Goal: Task Accomplishment & Management: Manage account settings

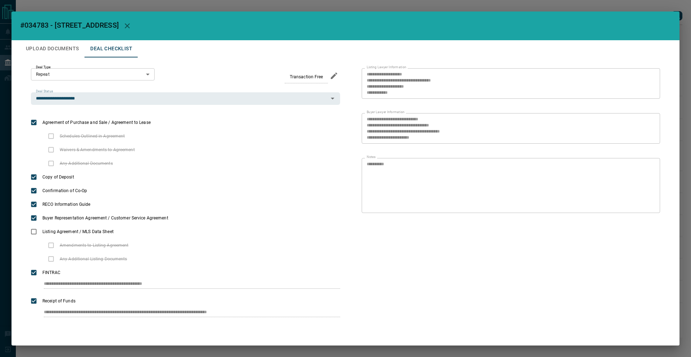
scroll to position [1, 0]
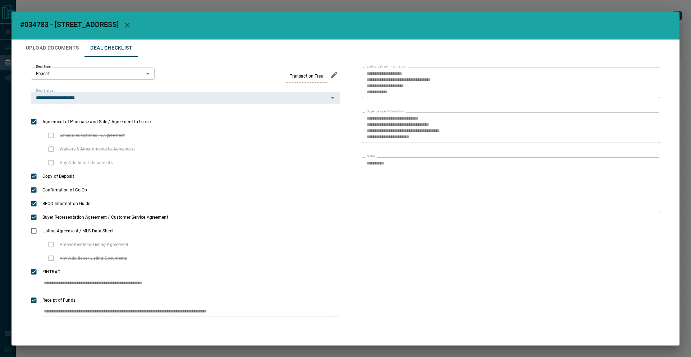
click at [606, 10] on div "**********" at bounding box center [345, 178] width 691 height 357
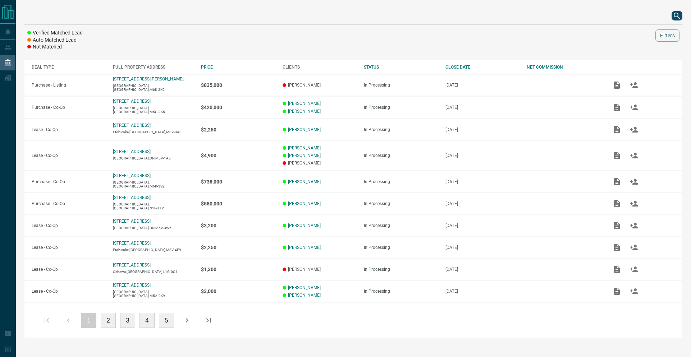
scroll to position [0, 0]
click at [677, 17] on icon "search button" at bounding box center [677, 16] width 9 height 9
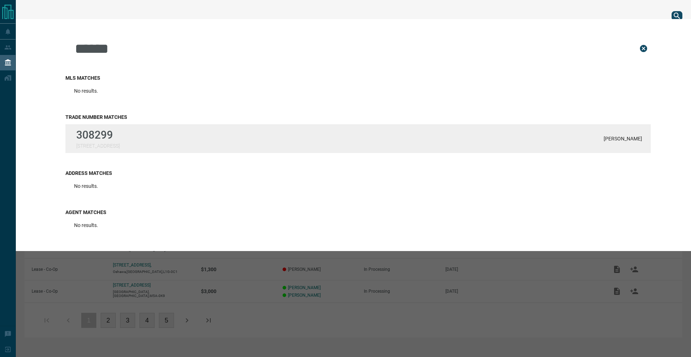
type input "******"
click at [95, 143] on p "[STREET_ADDRESS]" at bounding box center [98, 146] width 44 height 6
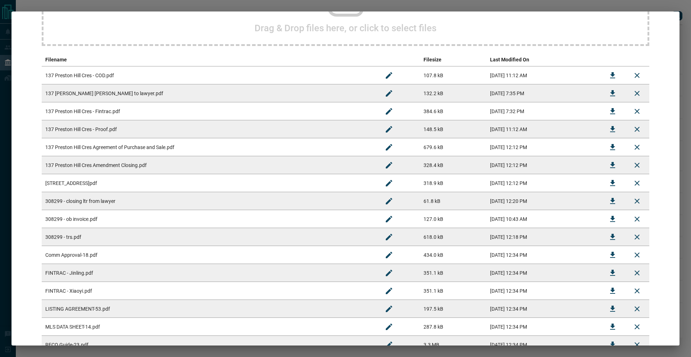
scroll to position [196, 0]
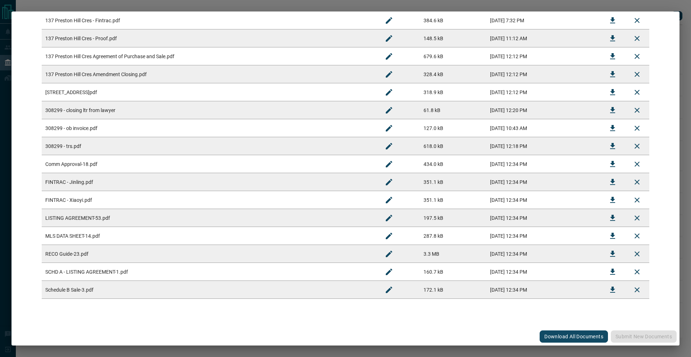
click at [608, 126] on icon "Download" at bounding box center [612, 128] width 9 height 9
click at [608, 106] on icon "Download" at bounding box center [612, 110] width 9 height 9
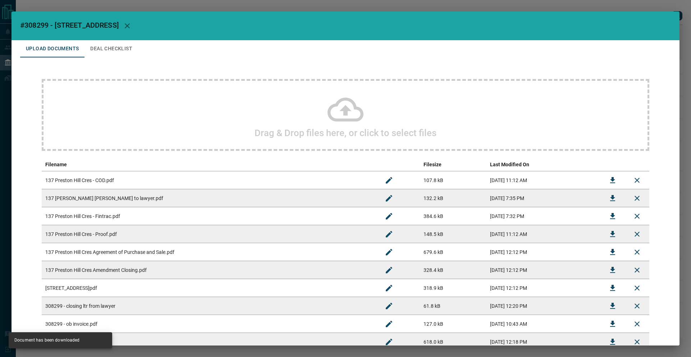
scroll to position [54, 0]
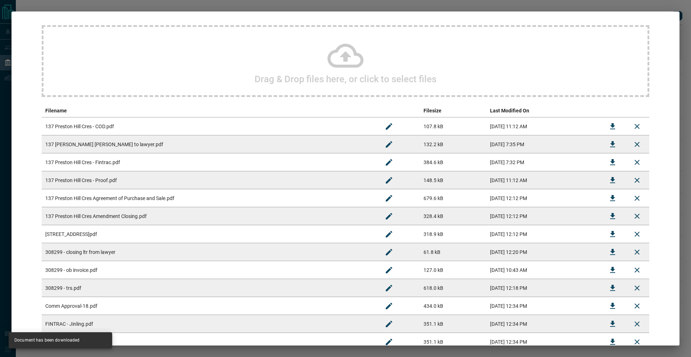
drag, startPoint x: 145, startPoint y: 294, endPoint x: 467, endPoint y: 289, distance: 322.5
click at [146, 293] on td "308299 - trs.pdf" at bounding box center [209, 288] width 335 height 18
click at [607, 283] on button "Download" at bounding box center [612, 288] width 17 height 17
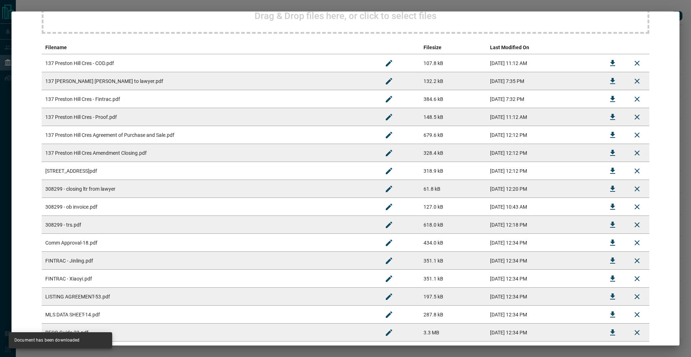
scroll to position [180, 0]
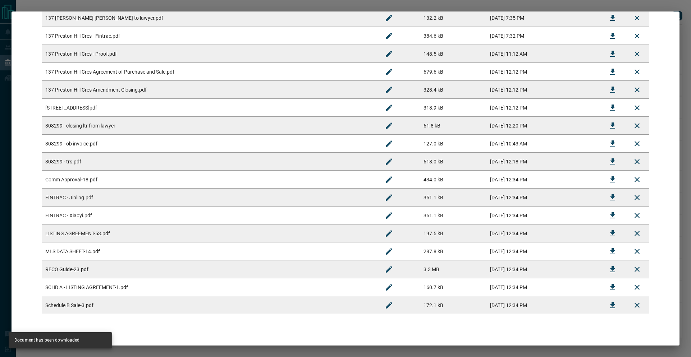
click at [505, 76] on td "[DATE] 12:12 PM" at bounding box center [543, 72] width 114 height 18
click at [610, 72] on icon "Download" at bounding box center [612, 72] width 9 height 9
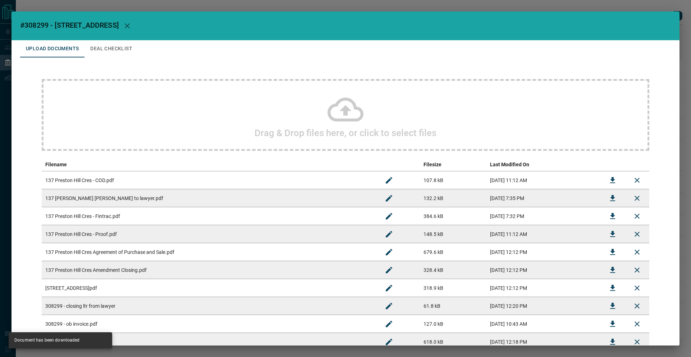
click at [220, 10] on div "#308299 - [STREET_ADDRESS] Upload Documents Deal Checklist Drag & Drop files he…" at bounding box center [345, 178] width 691 height 357
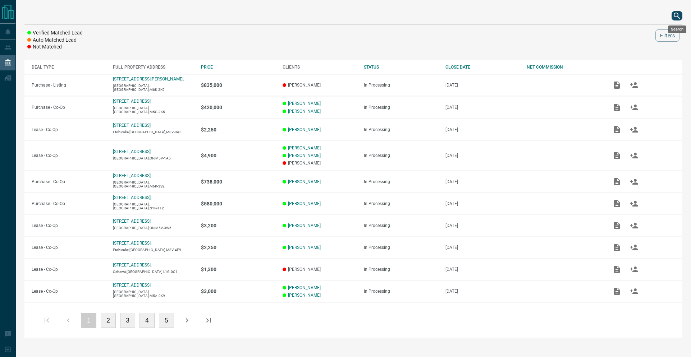
click at [679, 15] on icon "search button" at bounding box center [677, 16] width 9 height 9
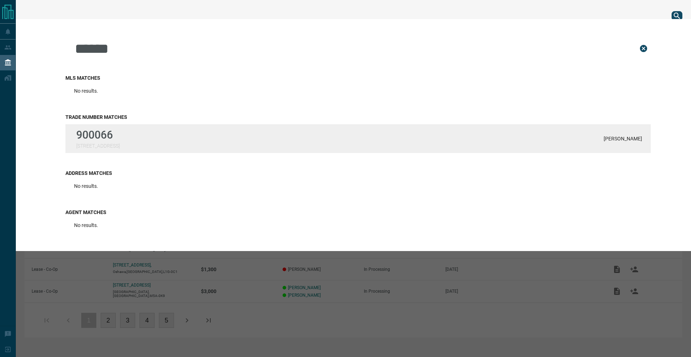
type input "******"
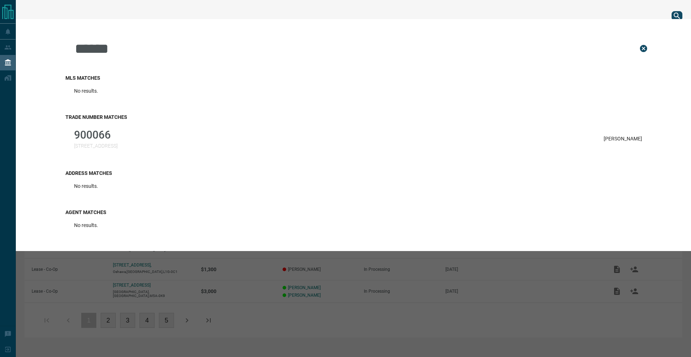
click at [97, 143] on p "[STREET_ADDRESS]" at bounding box center [96, 146] width 44 height 6
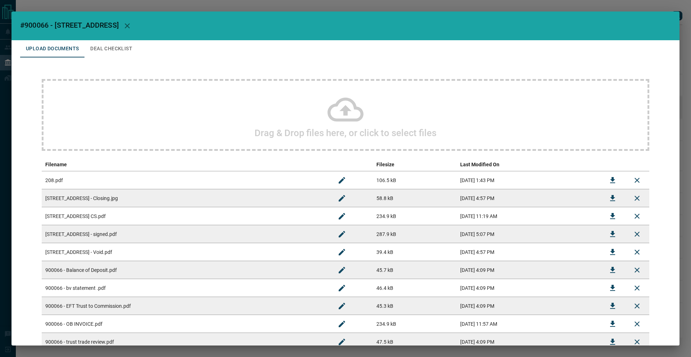
scroll to position [6, 0]
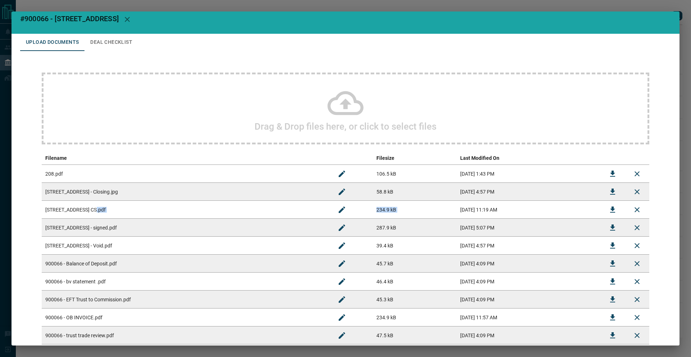
drag, startPoint x: 88, startPoint y: 212, endPoint x: 487, endPoint y: 206, distance: 399.1
click at [487, 206] on tr "[STREET_ADDRESS] CS.pdf 234.9 kB [DATE] 11:19 AM" at bounding box center [346, 210] width 608 height 18
click at [609, 208] on icon "Download" at bounding box center [612, 210] width 9 height 9
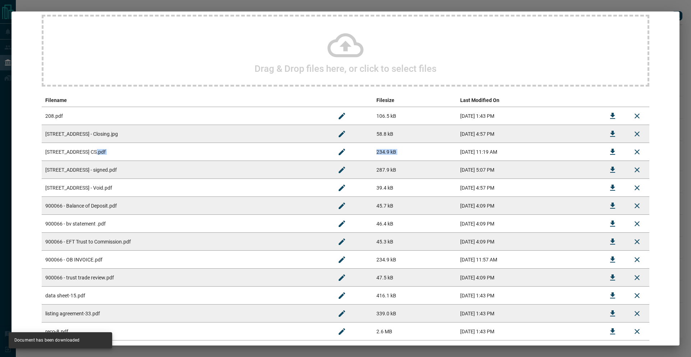
scroll to position [106, 0]
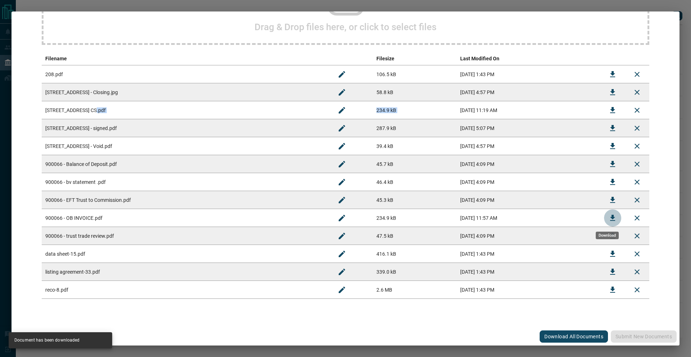
click at [604, 219] on button "Download" at bounding box center [612, 218] width 17 height 17
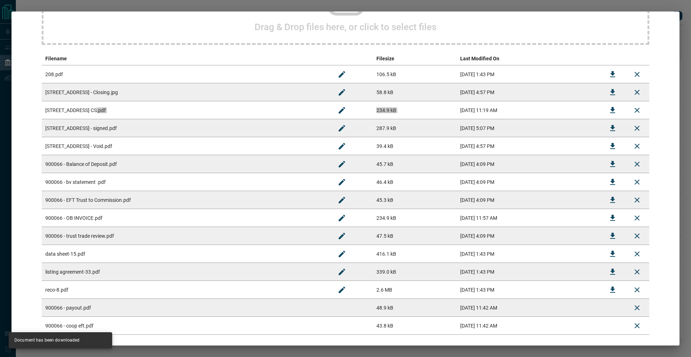
scroll to position [142, 0]
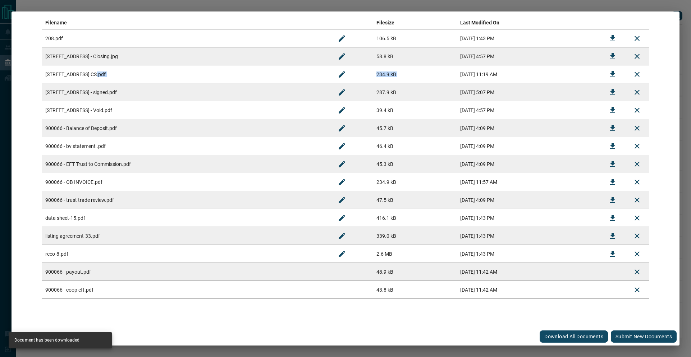
click at [616, 337] on button "Submit new documents" at bounding box center [644, 337] width 66 height 12
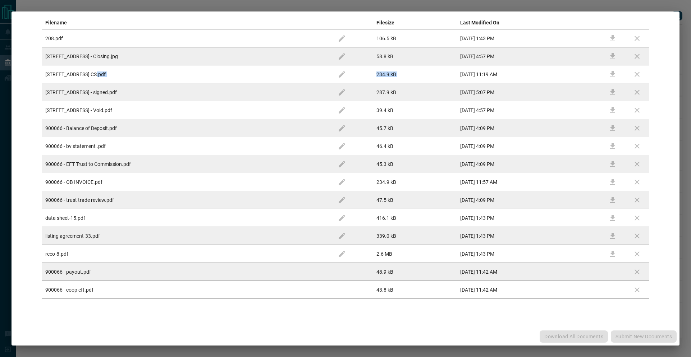
scroll to position [0, 0]
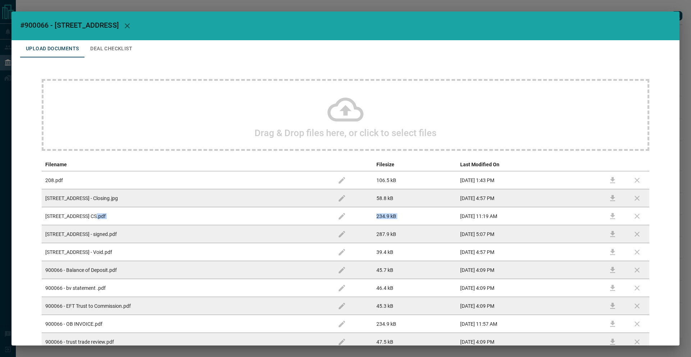
click at [107, 48] on button "Deal Checklist" at bounding box center [111, 48] width 54 height 17
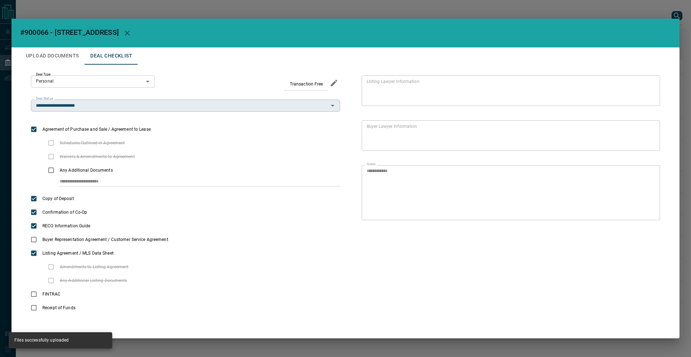
click at [121, 110] on div "**********" at bounding box center [185, 106] width 309 height 12
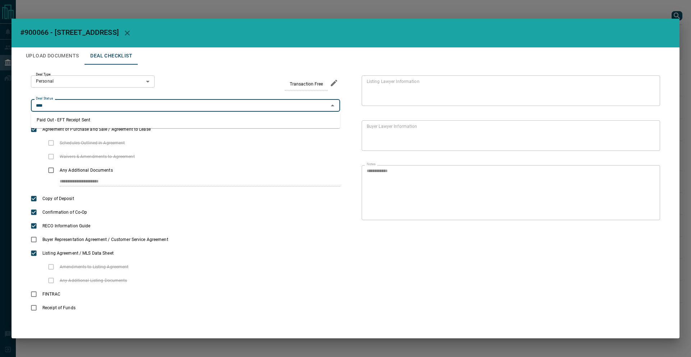
type input "**********"
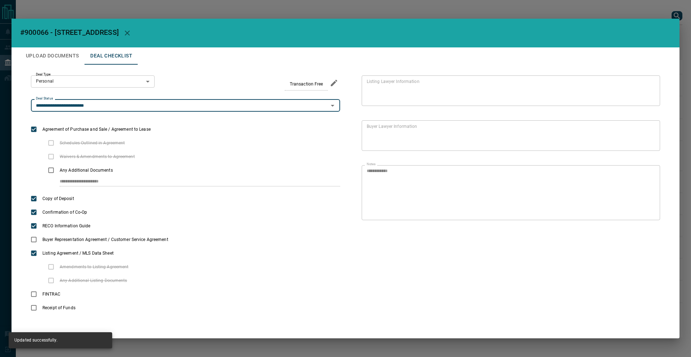
click at [55, 55] on button "Upload Documents" at bounding box center [52, 55] width 64 height 17
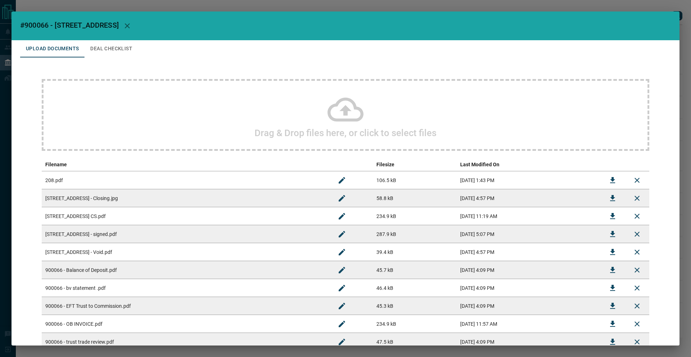
click at [108, 9] on div "#900066 - 60 Byng Ave,515 Upload Documents Deal Checklist Drag & Drop files her…" at bounding box center [345, 178] width 691 height 357
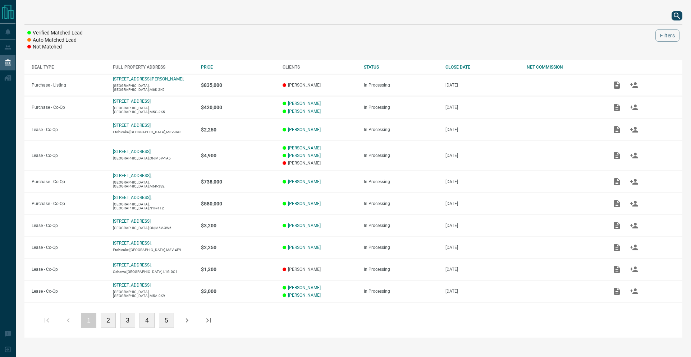
click at [673, 17] on icon "search button" at bounding box center [677, 16] width 9 height 9
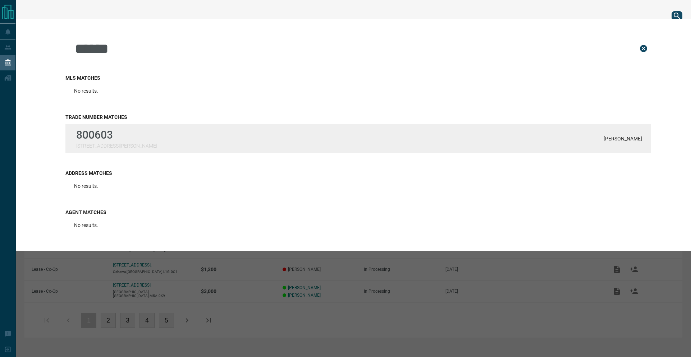
type input "******"
click at [130, 150] on div "800603 [STREET_ADDRESS][PERSON_NAME] [PERSON_NAME]" at bounding box center [357, 138] width 585 height 29
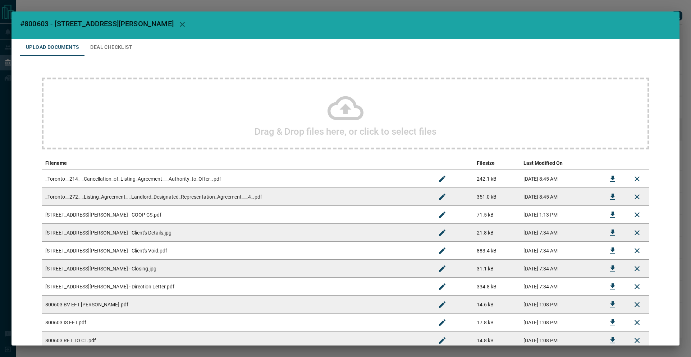
scroll to position [3, 0]
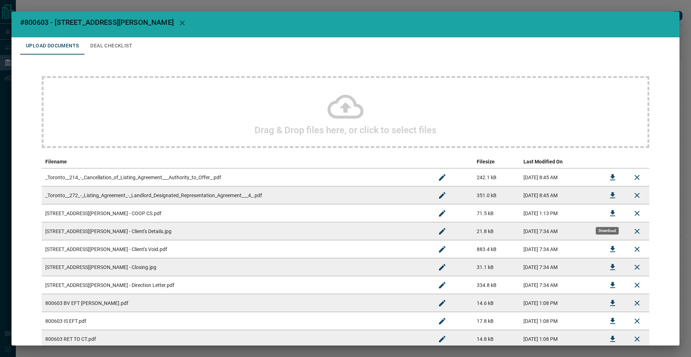
click at [608, 215] on icon "Download" at bounding box center [612, 213] width 9 height 9
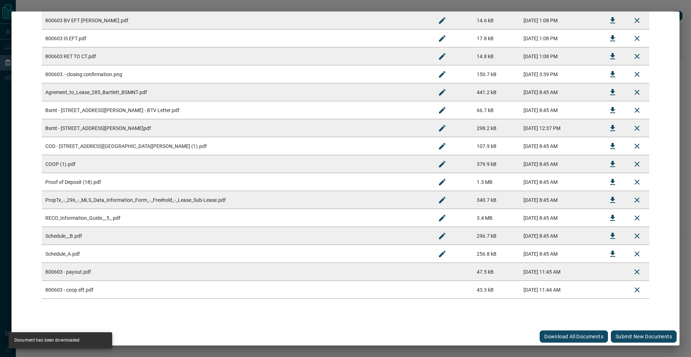
click at [636, 334] on button "Submit new documents" at bounding box center [644, 337] width 66 height 12
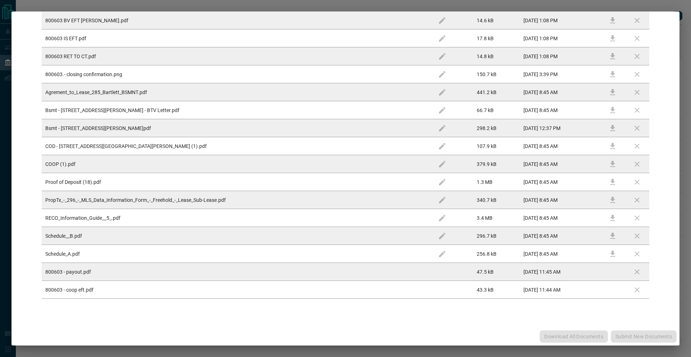
click at [636, 334] on div "Download All Documents Submit new documents" at bounding box center [346, 337] width 668 height 18
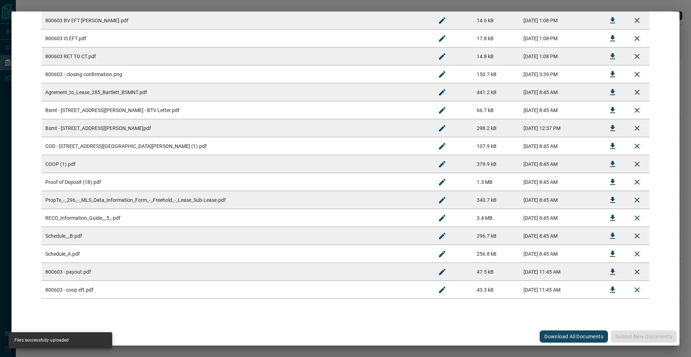
scroll to position [0, 0]
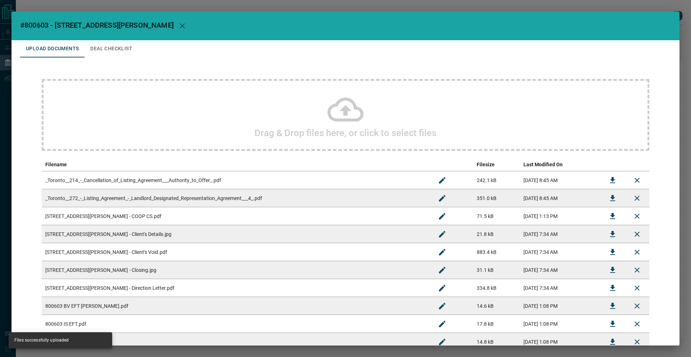
click at [108, 49] on button "Deal Checklist" at bounding box center [111, 48] width 54 height 17
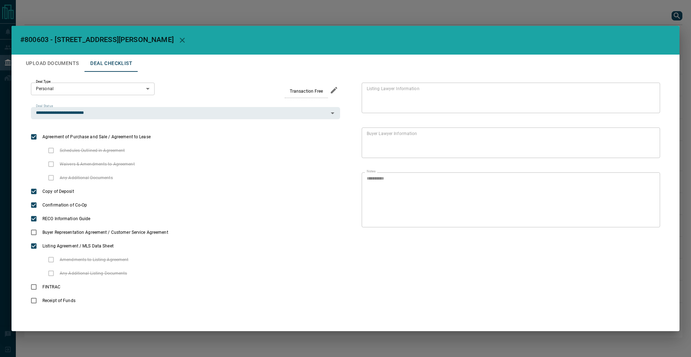
click at [119, 106] on div "**********" at bounding box center [185, 101] width 309 height 37
drag, startPoint x: 226, startPoint y: 64, endPoint x: 123, endPoint y: 55, distance: 103.6
click at [226, 64] on div "Upload Documents Deal Checklist" at bounding box center [345, 63] width 651 height 17
click at [65, 64] on button "Upload Documents" at bounding box center [52, 63] width 64 height 17
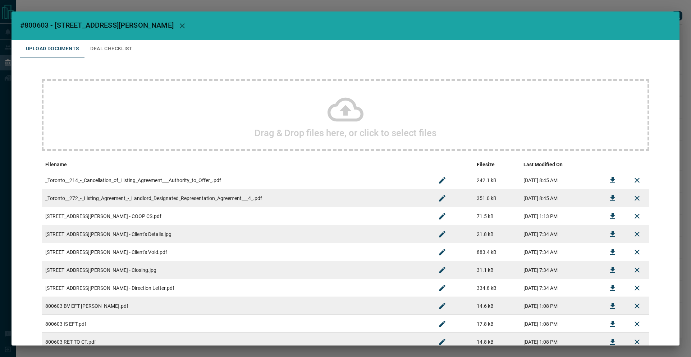
click at [102, 62] on div "Drag & Drop files here, or click to select files Filename Filesize Last Modifie…" at bounding box center [345, 332] width 651 height 549
click at [105, 49] on button "Deal Checklist" at bounding box center [111, 48] width 54 height 17
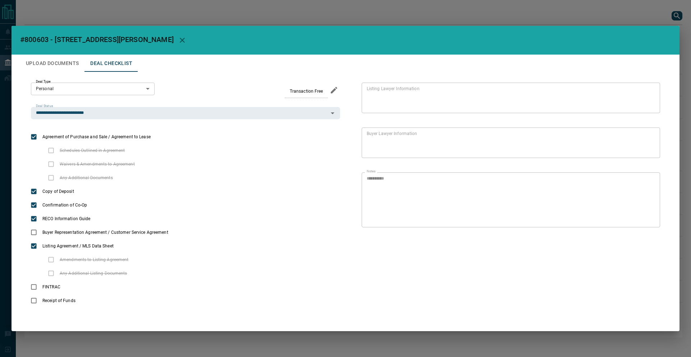
click at [72, 11] on div "**********" at bounding box center [345, 178] width 691 height 357
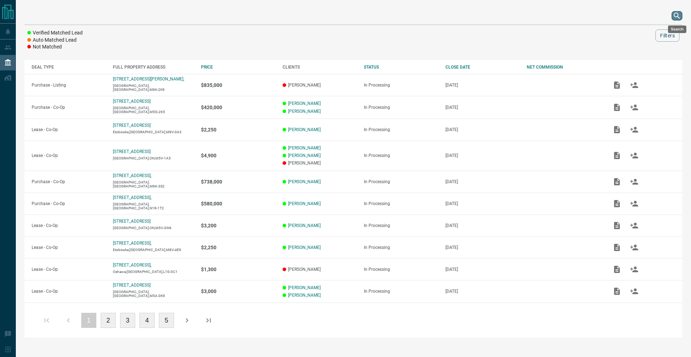
click at [680, 17] on icon "search button" at bounding box center [677, 16] width 9 height 9
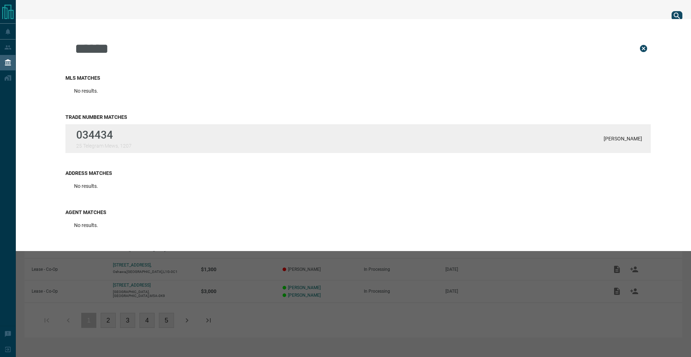
type input "******"
click at [157, 141] on div "034434 25 Telegram Mews, 1207 [PERSON_NAME]" at bounding box center [357, 138] width 585 height 29
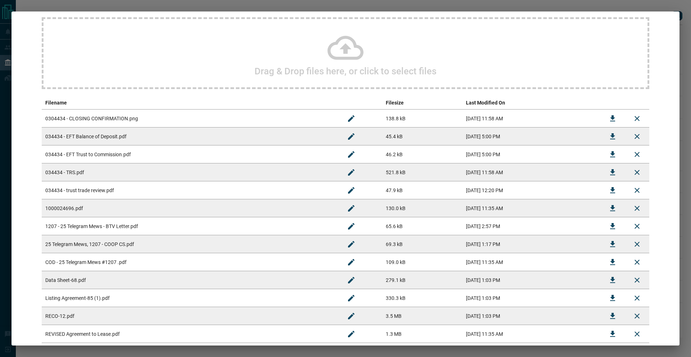
scroll to position [105, 0]
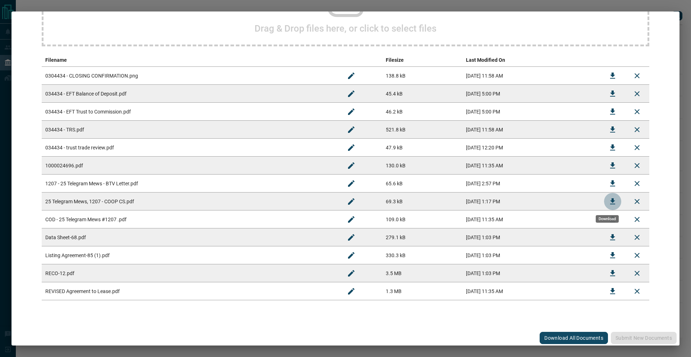
click at [609, 201] on icon "Download" at bounding box center [612, 201] width 9 height 9
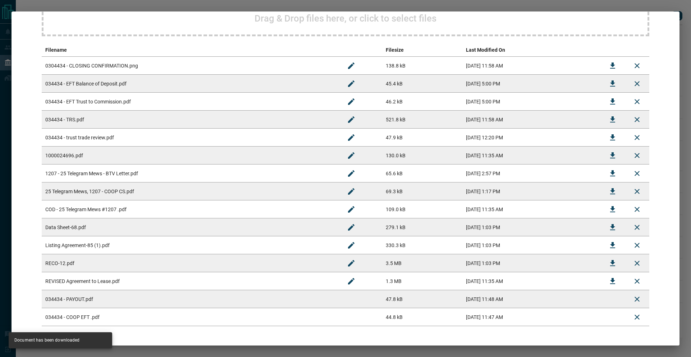
scroll to position [142, 0]
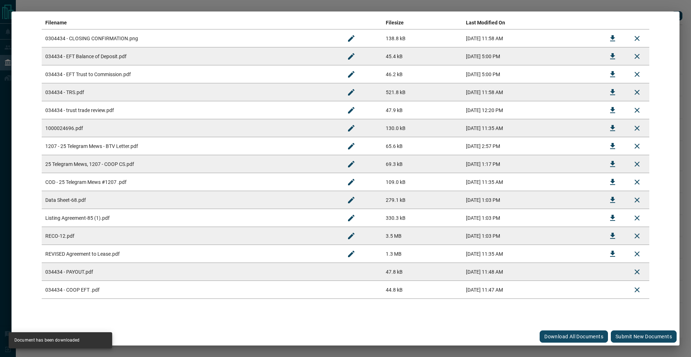
click at [627, 334] on button "Submit new documents" at bounding box center [644, 337] width 66 height 12
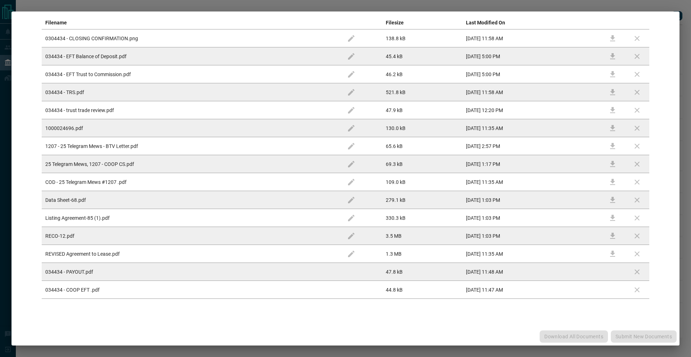
scroll to position [0, 0]
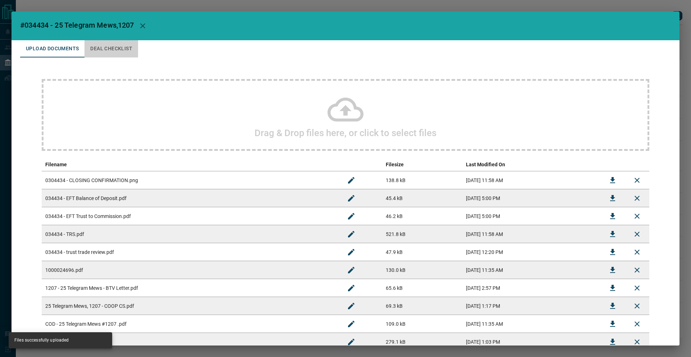
click at [114, 56] on button "Deal Checklist" at bounding box center [111, 48] width 54 height 17
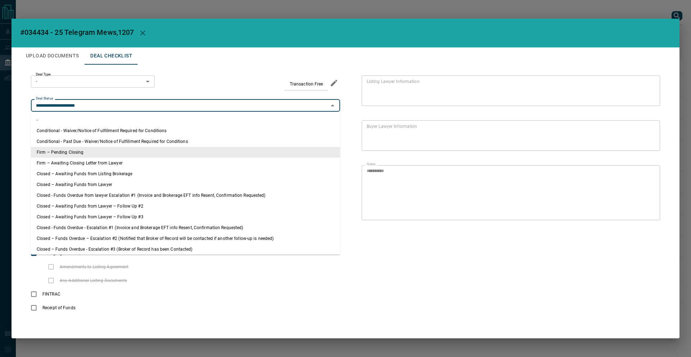
click at [113, 103] on input "**********" at bounding box center [179, 106] width 293 height 8
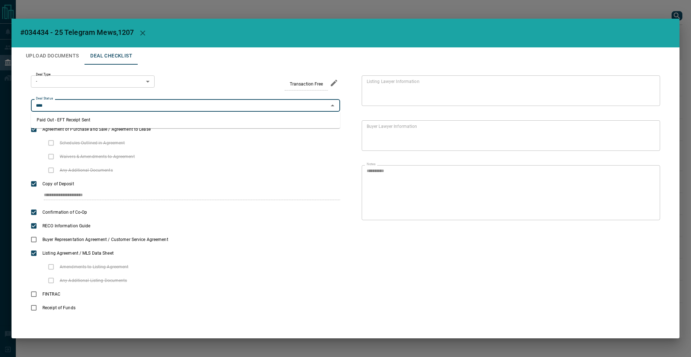
type input "**********"
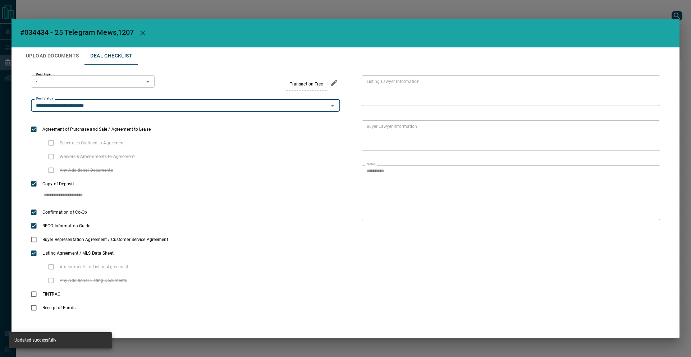
click at [46, 56] on button "Upload Documents" at bounding box center [52, 55] width 64 height 17
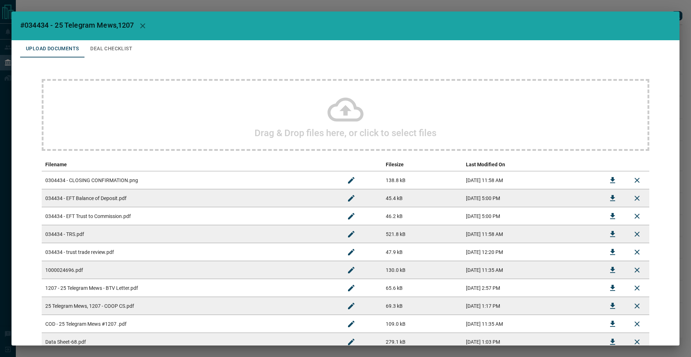
scroll to position [142, 0]
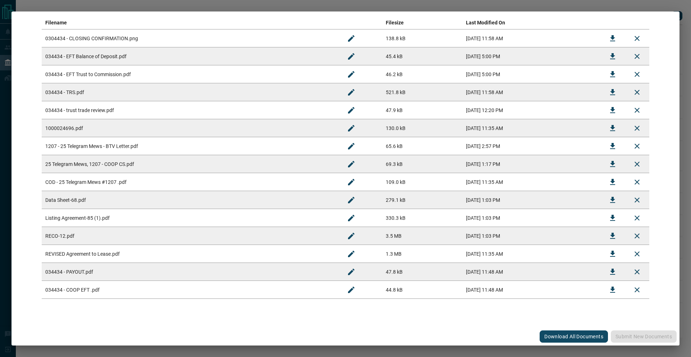
click at [140, 5] on div "#034434 - 25 Telegram Mews,1207 Upload Documents Deal Checklist Drag & Drop fil…" at bounding box center [345, 178] width 691 height 357
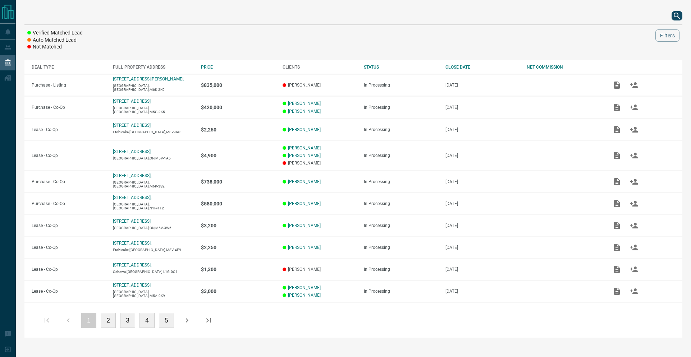
click at [138, 1] on div "Verified Matched Lead Auto Matched Lead Not Matched Filters DEAL TYPE FULL PROP…" at bounding box center [353, 172] width 675 height 345
click at [673, 17] on icon "search button" at bounding box center [677, 16] width 9 height 9
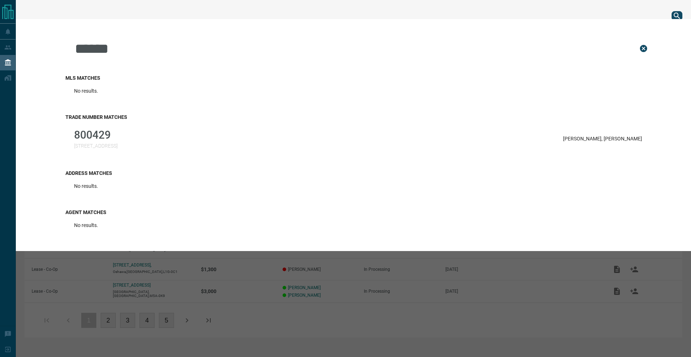
type input "******"
click at [127, 141] on div "800429 [STREET_ADDRESS][PERSON_NAME] Fridman" at bounding box center [357, 138] width 585 height 29
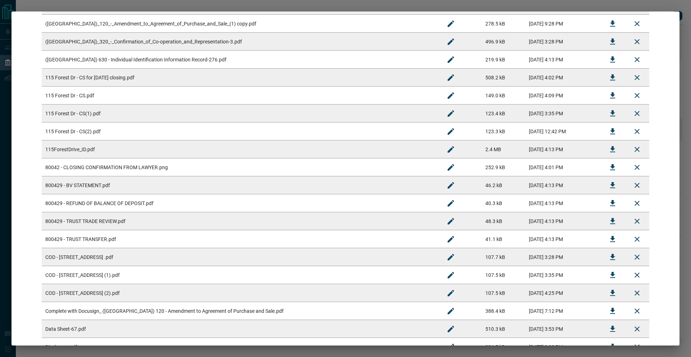
scroll to position [61, 0]
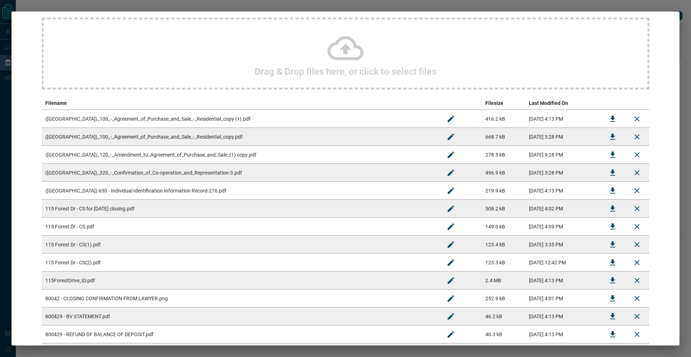
click at [608, 263] on icon "Download" at bounding box center [612, 263] width 9 height 9
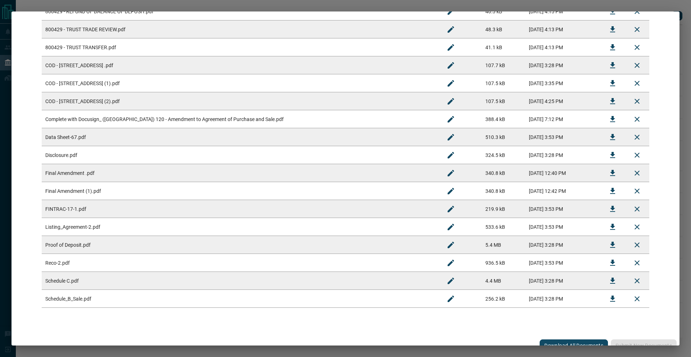
scroll to position [383, 0]
drag, startPoint x: 505, startPoint y: 50, endPoint x: 511, endPoint y: 38, distance: 12.7
click at [510, 38] on tbody "([GEOGRAPHIC_DATA])_100_-_Agreement_of_Purchase_and_Sale_-_Residential_copy (1)…" at bounding box center [346, 48] width 608 height 521
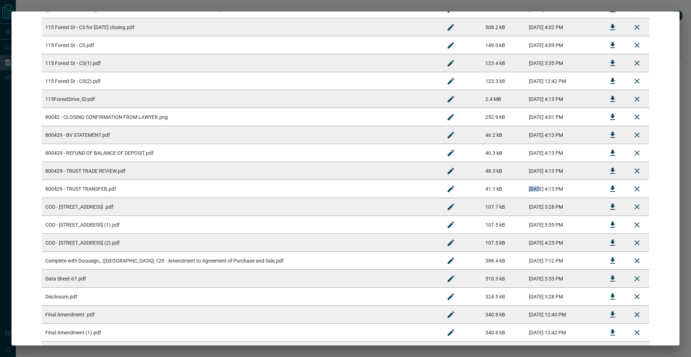
scroll to position [242, 0]
click at [525, 35] on td "[DATE] 4:02 PM" at bounding box center [562, 29] width 75 height 18
click at [604, 27] on div "Download" at bounding box center [607, 28] width 23 height 8
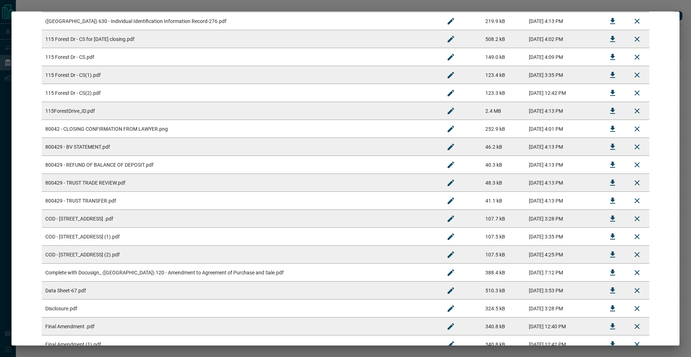
scroll to position [215, 0]
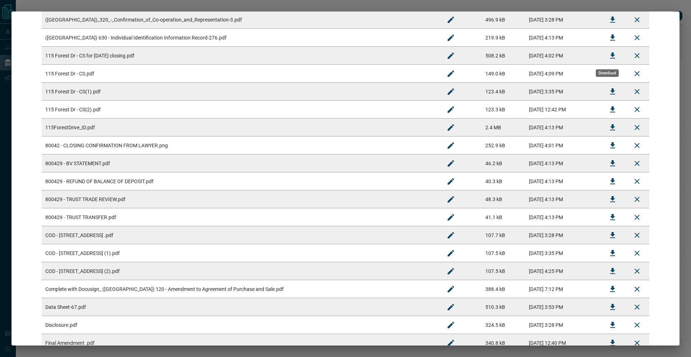
click at [608, 51] on icon "Download" at bounding box center [612, 55] width 9 height 9
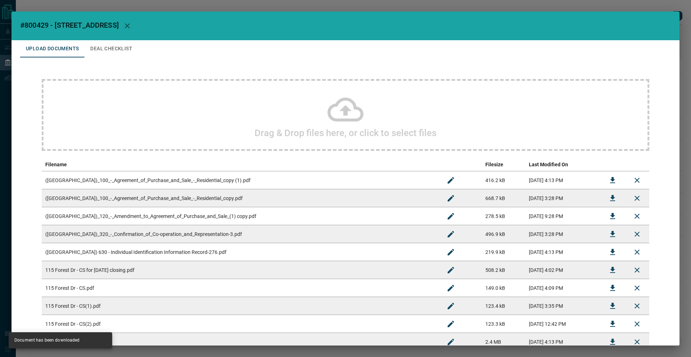
scroll to position [412, 0]
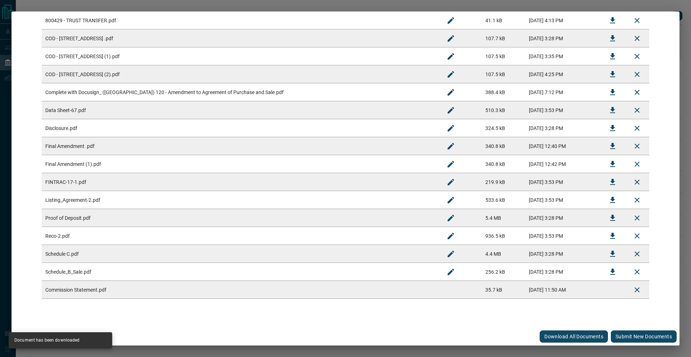
click at [622, 335] on button "Submit new documents" at bounding box center [644, 337] width 66 height 12
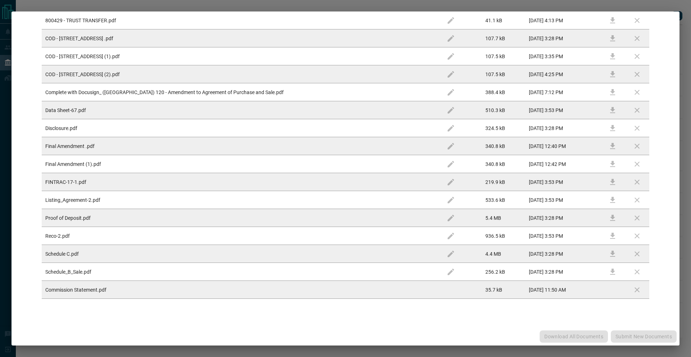
click at [622, 335] on div "Download All Documents Submit new documents" at bounding box center [346, 337] width 668 height 18
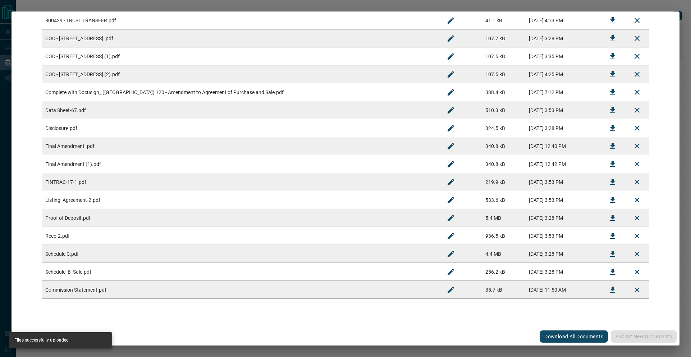
click at [442, 291] on button "Rename" at bounding box center [450, 290] width 17 height 17
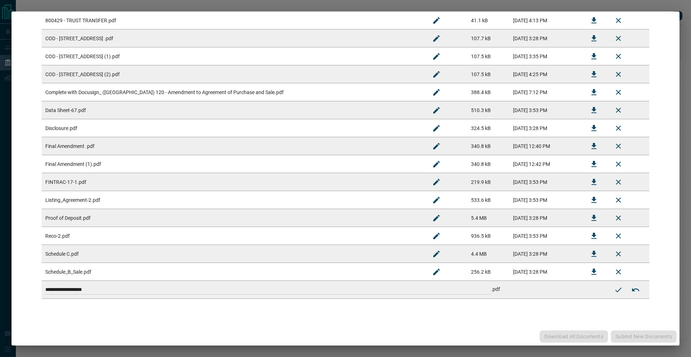
drag, startPoint x: 412, startPoint y: 292, endPoint x: 142, endPoint y: 195, distance: 286.8
click at [148, 197] on tbody "([GEOGRAPHIC_DATA])_100_-_Agreement_of_Purchase_and_Sale_-_Residential_copy (1)…" at bounding box center [346, 29] width 608 height 539
click at [353, 291] on input "**********" at bounding box center [268, 289] width 446 height 9
click at [352, 292] on input "**********" at bounding box center [268, 289] width 446 height 9
drag, startPoint x: 354, startPoint y: 293, endPoint x: 103, endPoint y: 243, distance: 256.0
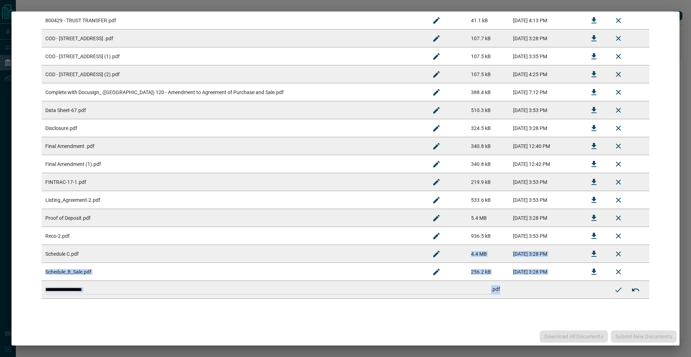
click at [100, 243] on tbody "([GEOGRAPHIC_DATA])_100_-_Agreement_of_Purchase_and_Sale_-_Residential_copy (1)…" at bounding box center [346, 29] width 608 height 539
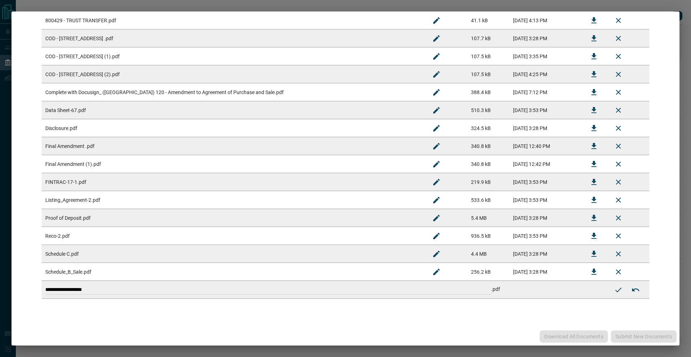
click at [381, 284] on td "**********" at bounding box center [324, 290] width 564 height 18
drag, startPoint x: 381, startPoint y: 293, endPoint x: 146, endPoint y: 233, distance: 242.9
click at [147, 233] on tbody "([GEOGRAPHIC_DATA])_100_-_Agreement_of_Purchase_and_Sale_-_Residential_copy (1)…" at bounding box center [346, 29] width 608 height 539
paste input
type input "**********"
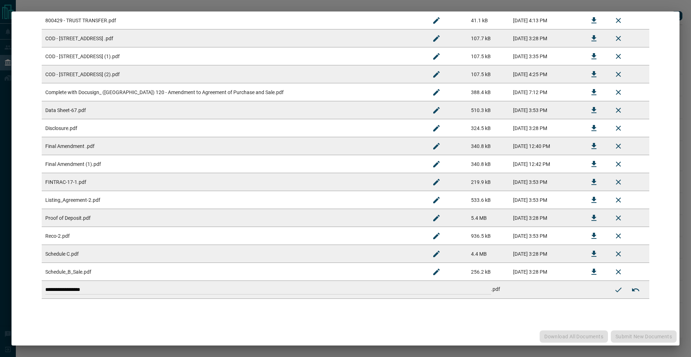
click at [615, 292] on icon "Submit new name" at bounding box center [618, 290] width 6 height 5
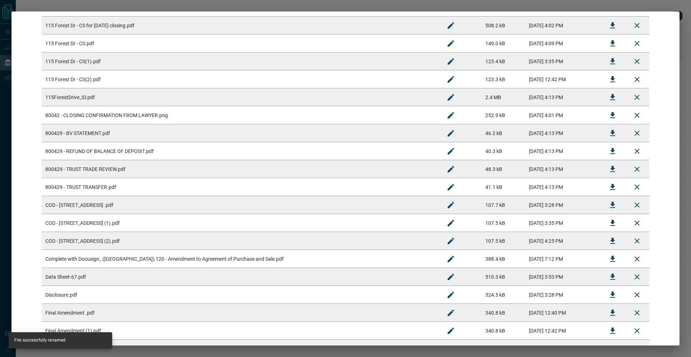
scroll to position [448, 0]
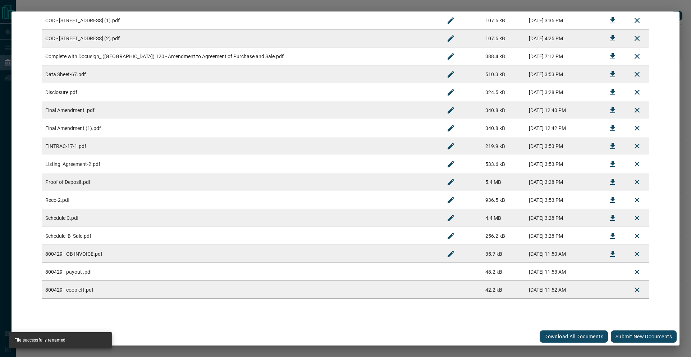
click at [621, 342] on button "Submit new documents" at bounding box center [644, 337] width 66 height 12
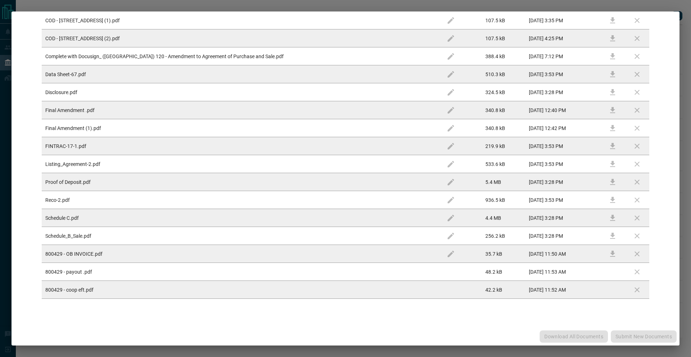
click at [621, 342] on div "Download All Documents Submit new documents" at bounding box center [346, 337] width 668 height 18
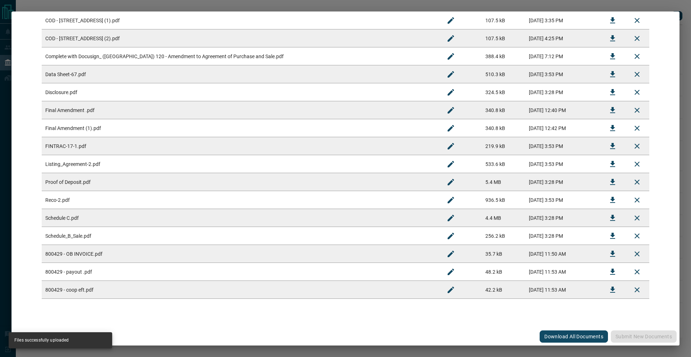
scroll to position [0, 0]
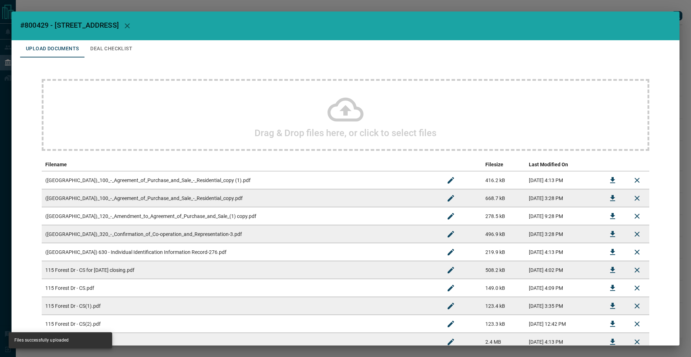
click at [101, 45] on button "Deal Checklist" at bounding box center [111, 48] width 54 height 17
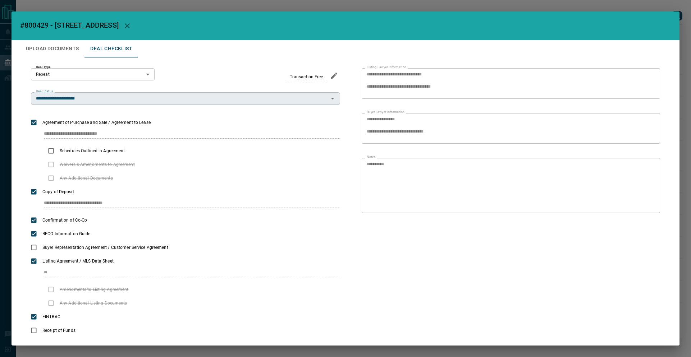
click at [115, 95] on input "**********" at bounding box center [179, 99] width 293 height 8
type input "**********"
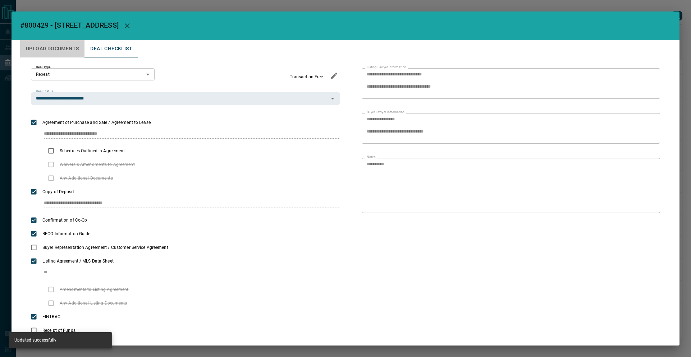
click at [59, 53] on button "Upload Documents" at bounding box center [52, 48] width 64 height 17
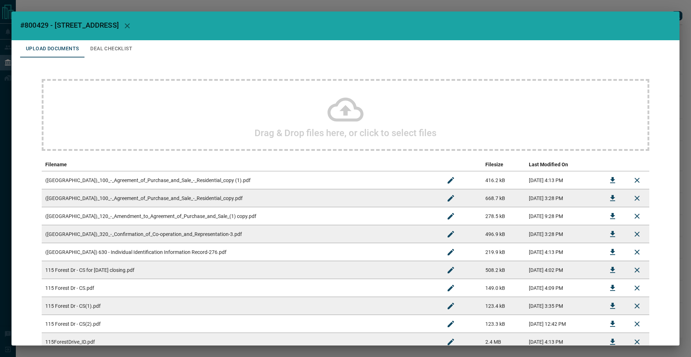
scroll to position [448, 0]
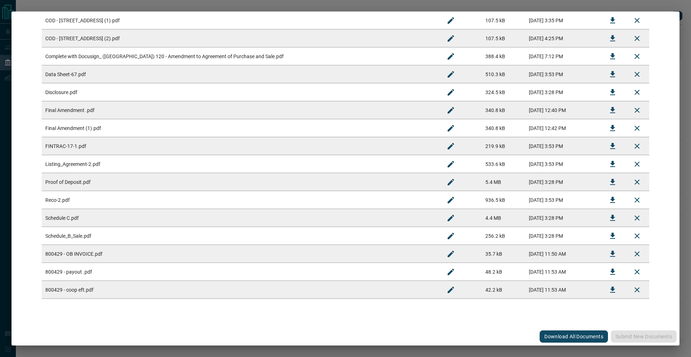
click at [102, 3] on div "#800429 - 115 Forest Drive Upload Documents Deal Checklist Drag & Drop files he…" at bounding box center [345, 178] width 691 height 357
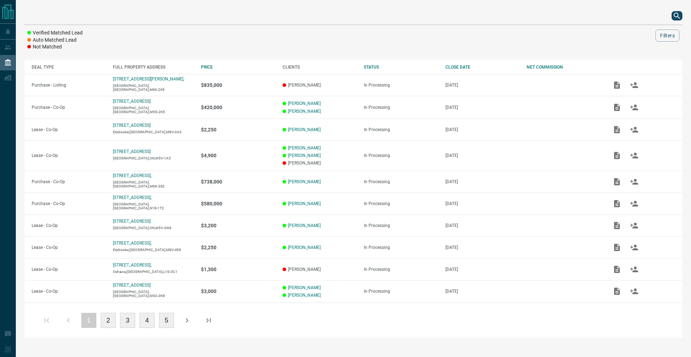
scroll to position [0, 0]
click at [106, 1] on div "Verified Matched Lead Auto Matched Lead Not Matched Filters DEAL TYPE FULL PROP…" at bounding box center [353, 172] width 675 height 345
click at [671, 14] on div at bounding box center [353, 15] width 658 height 17
click at [673, 15] on icon "search button" at bounding box center [677, 16] width 9 height 9
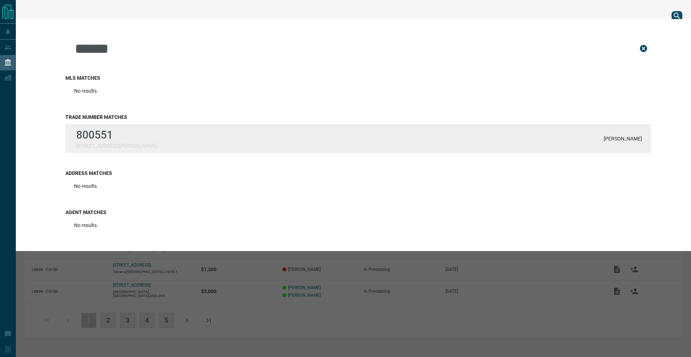
type input "******"
click at [148, 136] on div "800551 [STREET_ADDRESS][PERSON_NAME][PERSON_NAME]" at bounding box center [357, 138] width 585 height 29
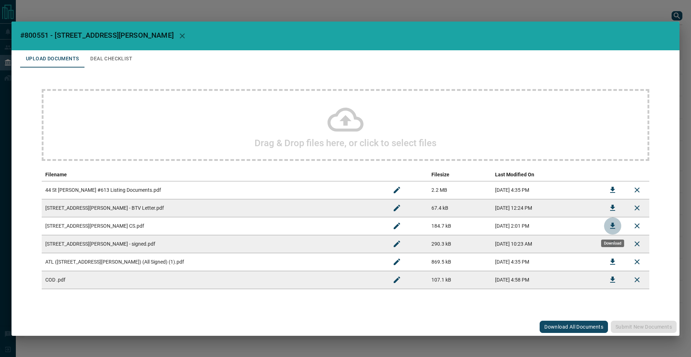
click at [612, 224] on icon "Download" at bounding box center [612, 226] width 5 height 6
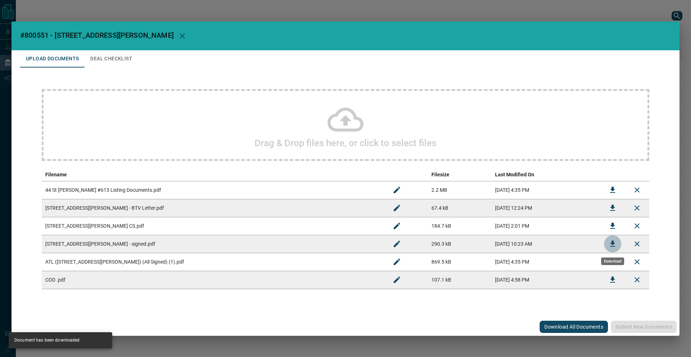
click at [614, 241] on icon "Download" at bounding box center [612, 244] width 9 height 9
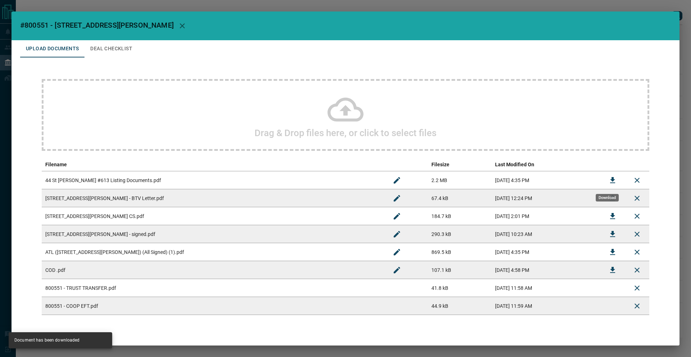
scroll to position [16, 0]
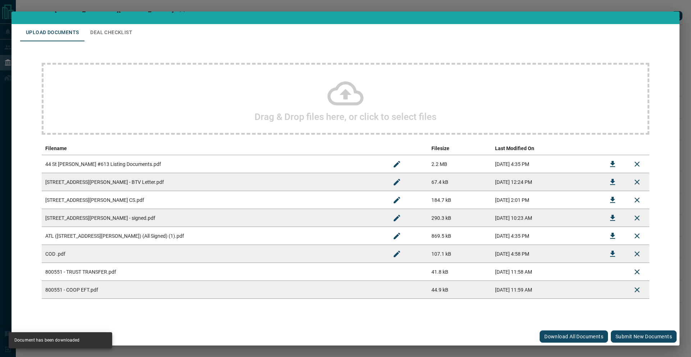
click at [630, 325] on div "Upload Documents Deal Checklist Drag & Drop files here, or click to select file…" at bounding box center [346, 176] width 668 height 304
click at [632, 340] on button "Submit new documents" at bounding box center [644, 337] width 66 height 12
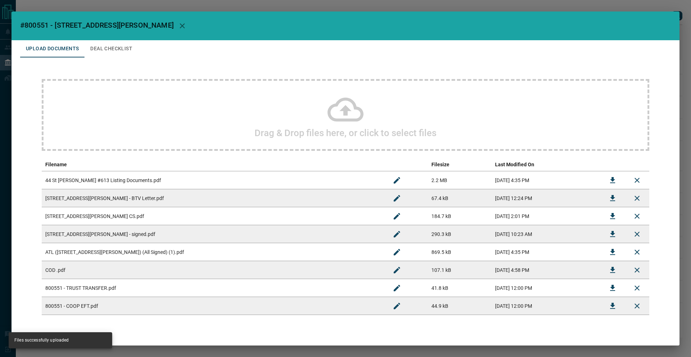
click at [113, 53] on button "Deal Checklist" at bounding box center [111, 48] width 54 height 17
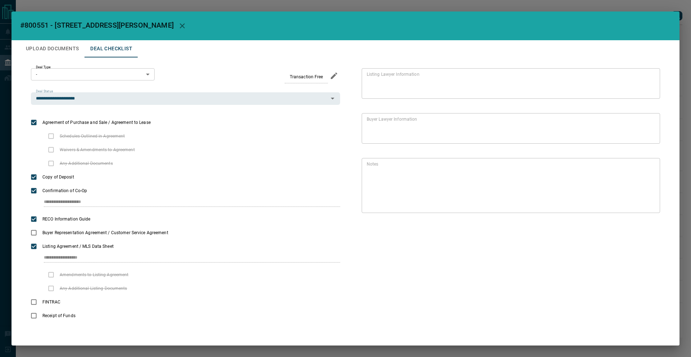
click at [52, 59] on div "**********" at bounding box center [345, 196] width 651 height 276
click at [52, 46] on button "Upload Documents" at bounding box center [52, 48] width 64 height 17
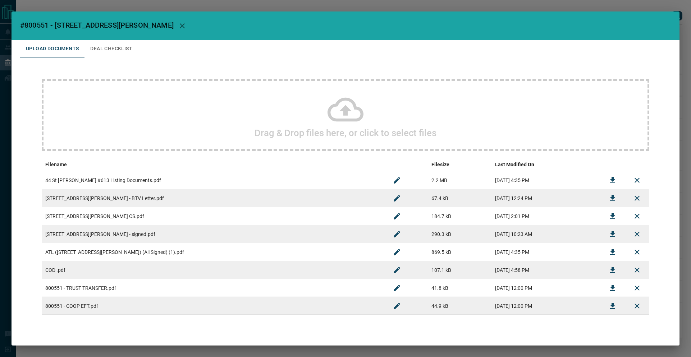
scroll to position [16, 0]
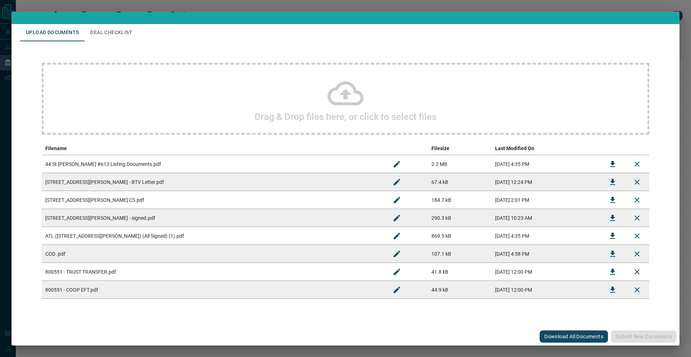
click at [115, 7] on div "#800551 - [GEOGRAPHIC_DATA][PERSON_NAME],613 Upload Documents Deal Checklist Dr…" at bounding box center [345, 178] width 691 height 357
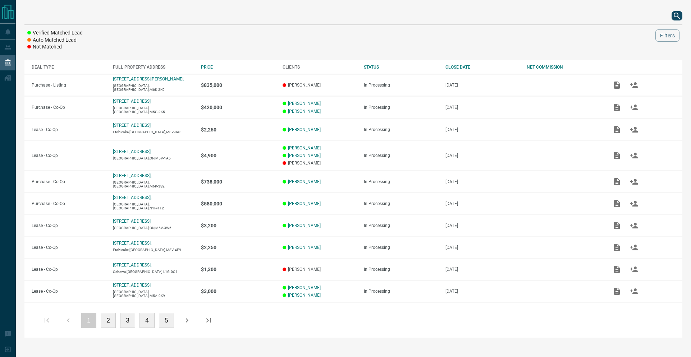
scroll to position [0, 0]
click at [681, 19] on icon "search button" at bounding box center [677, 16] width 9 height 9
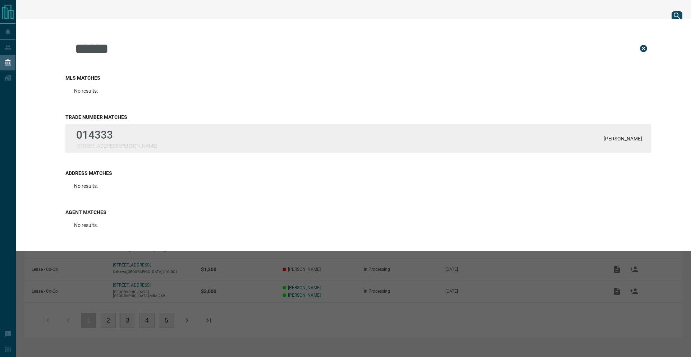
type input "******"
click at [102, 124] on div "Trade Number Matches 014333 [STREET_ADDRESS][PERSON_NAME] [PERSON_NAME]" at bounding box center [357, 134] width 585 height 56
click at [106, 140] on p "014333" at bounding box center [116, 135] width 81 height 13
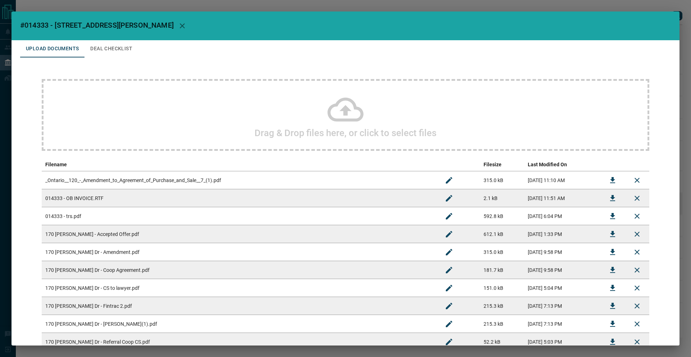
scroll to position [124, 0]
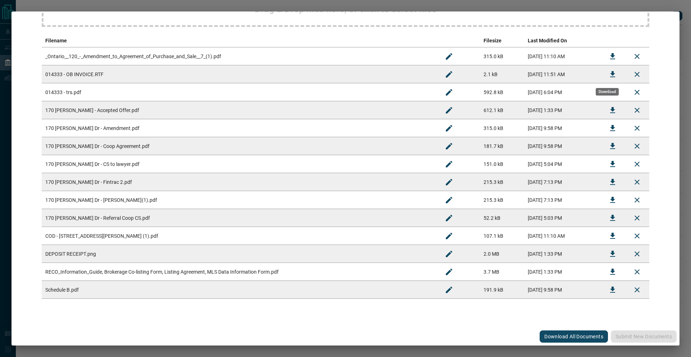
click at [610, 77] on icon "Download" at bounding box center [612, 74] width 5 height 6
click at [606, 94] on div "Download" at bounding box center [607, 92] width 23 height 8
click at [610, 92] on icon "Download" at bounding box center [612, 92] width 9 height 9
click at [611, 222] on icon "Download" at bounding box center [612, 218] width 9 height 9
click at [131, 170] on td "170 [PERSON_NAME] Dr - CS to lawyer.pdf" at bounding box center [239, 164] width 395 height 18
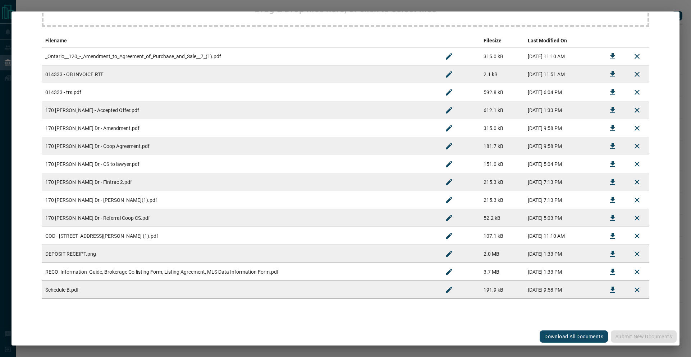
scroll to position [0, 0]
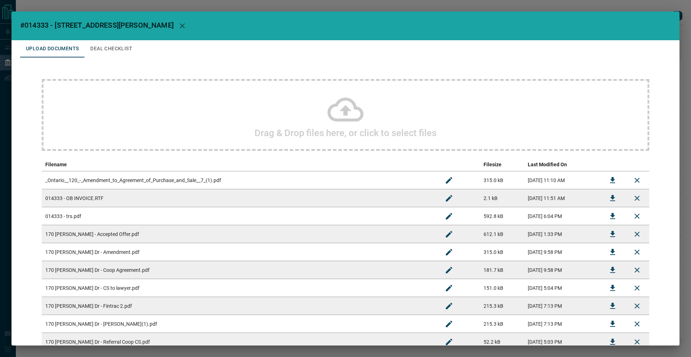
click at [41, 20] on h2 "#014333 - [STREET_ADDRESS][PERSON_NAME]" at bounding box center [346, 26] width 668 height 29
drag, startPoint x: 49, startPoint y: 24, endPoint x: 26, endPoint y: 25, distance: 23.4
click at [26, 25] on span "#014333 - [STREET_ADDRESS][PERSON_NAME]" at bounding box center [97, 25] width 154 height 9
copy span "014333"
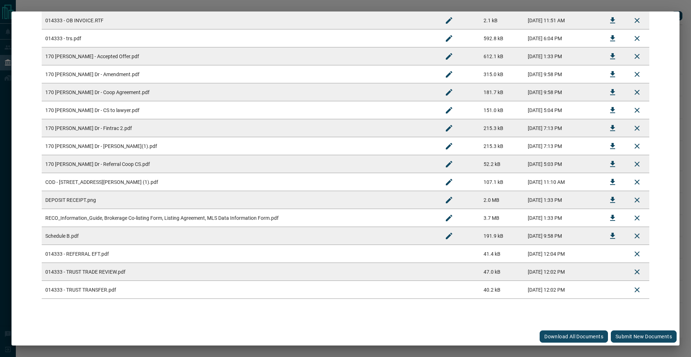
click at [625, 333] on button "Submit new documents" at bounding box center [644, 337] width 66 height 12
click at [625, 333] on div "Download All Documents Submit new documents" at bounding box center [346, 337] width 668 height 18
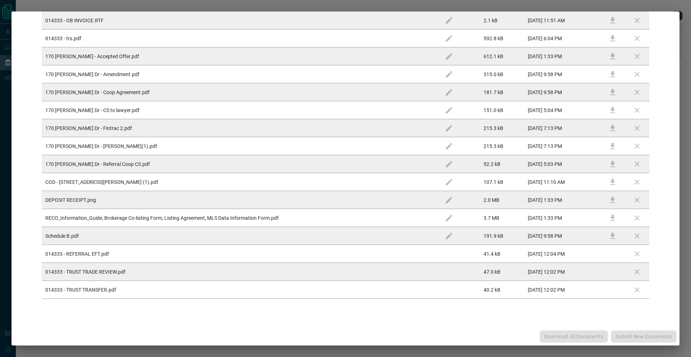
scroll to position [0, 0]
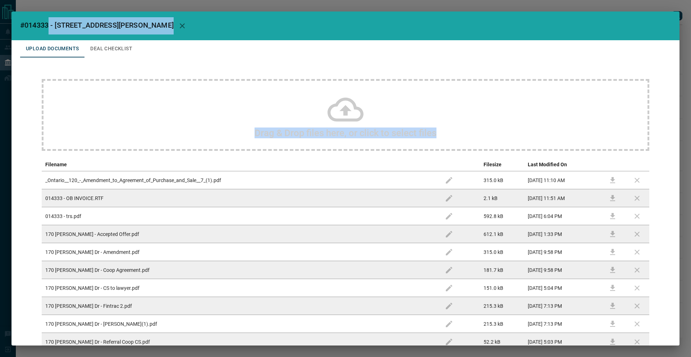
click at [110, 50] on button "Deal Checklist" at bounding box center [111, 48] width 54 height 17
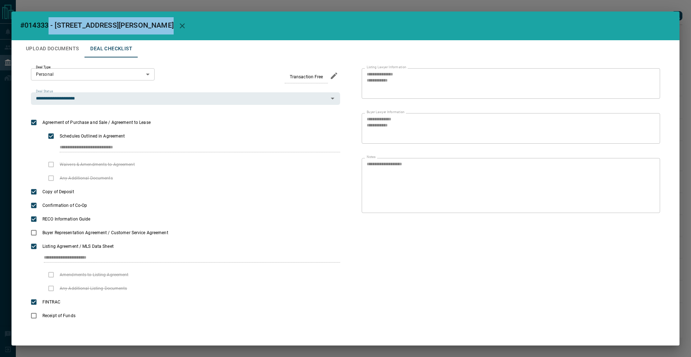
click at [66, 60] on div "**********" at bounding box center [345, 196] width 651 height 276
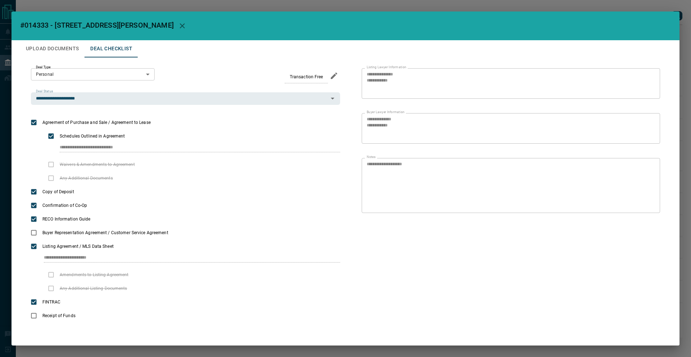
click at [65, 51] on button "Upload Documents" at bounding box center [52, 48] width 64 height 17
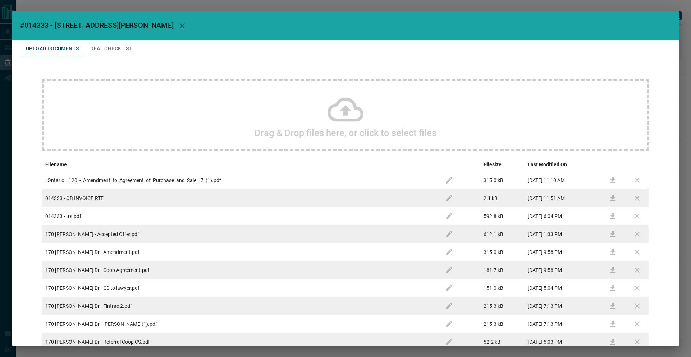
scroll to position [178, 0]
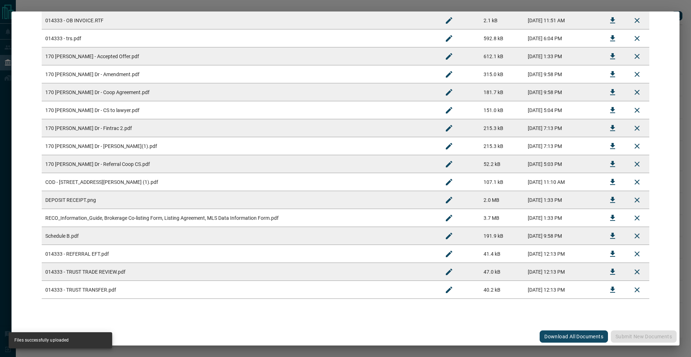
click at [151, 5] on div "#014333 - 170 [PERSON_NAME] Drive Upload Documents Deal Checklist Drag & Drop f…" at bounding box center [345, 178] width 691 height 357
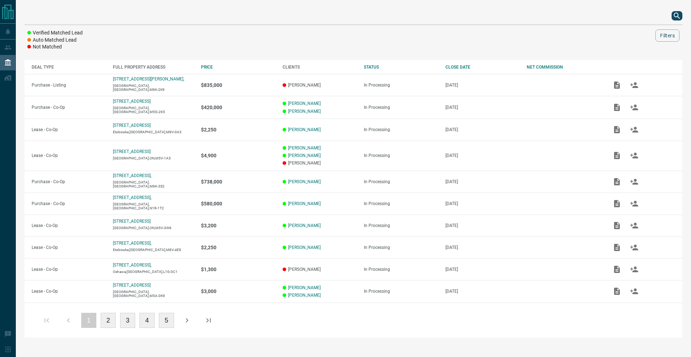
scroll to position [0, 0]
click at [674, 16] on icon "search button" at bounding box center [677, 16] width 9 height 9
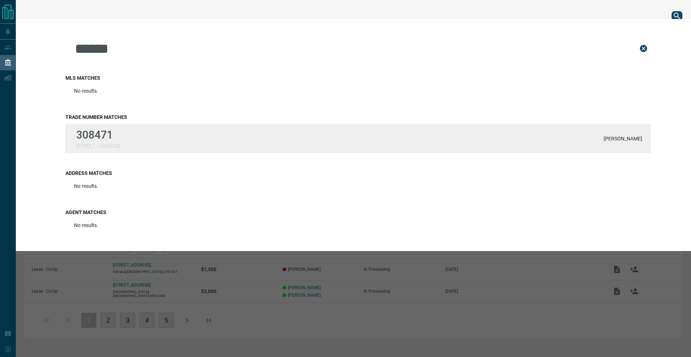
type input "******"
click at [120, 140] on p "308471" at bounding box center [98, 135] width 44 height 13
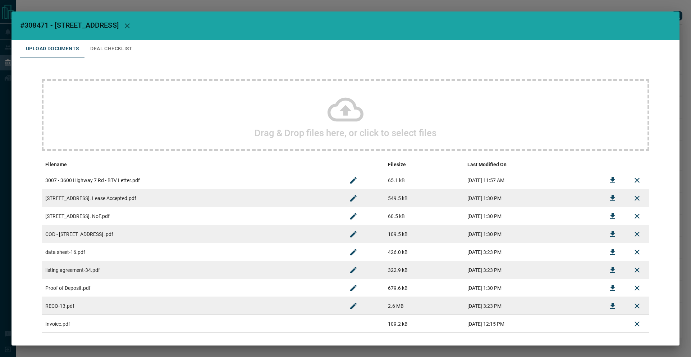
scroll to position [34, 0]
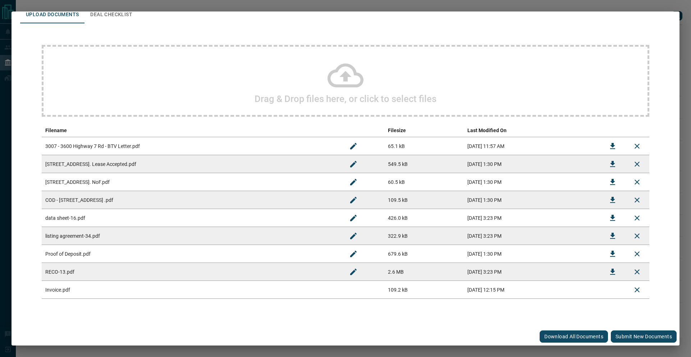
click at [624, 334] on button "Submit new documents" at bounding box center [644, 337] width 66 height 12
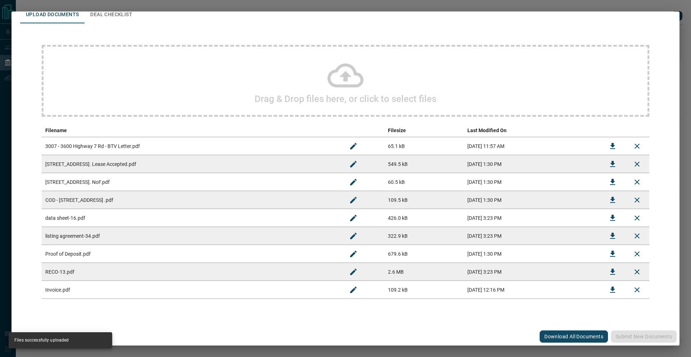
click at [350, 292] on icon "Rename" at bounding box center [353, 290] width 6 height 6
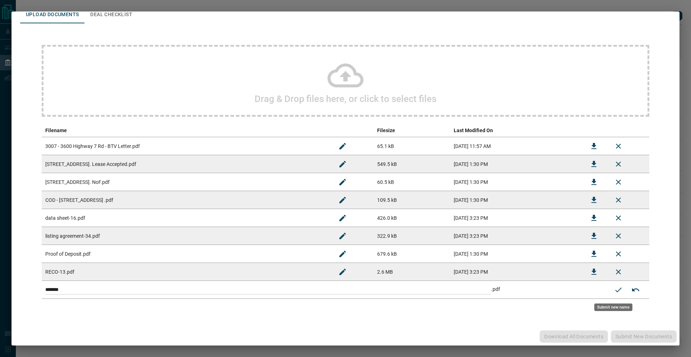
drag, startPoint x: 361, startPoint y: 294, endPoint x: 116, endPoint y: 251, distance: 248.2
click at [108, 256] on tbody "3007 - 3600 Highway 7 Rd - BTV Letter.pdf 65.1 kB [DATE] 11:57 AM [STREET_ADDRE…" at bounding box center [346, 218] width 608 height 162
paste input
type input "**********"
click at [612, 295] on button "Submit new name" at bounding box center [618, 290] width 17 height 17
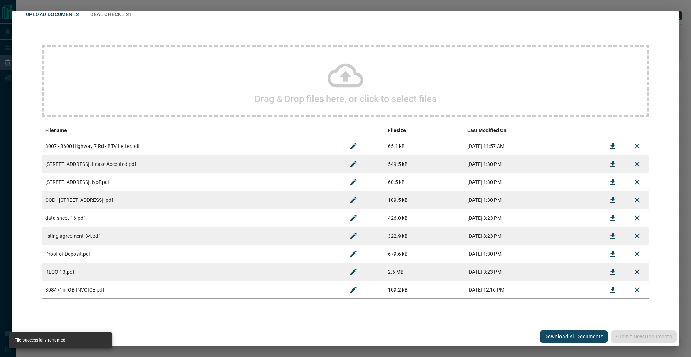
click at [632, 5] on div "#308471 - 3600 Highway 7,3007 Upload Documents Deal Checklist Drag & Drop files…" at bounding box center [345, 178] width 691 height 357
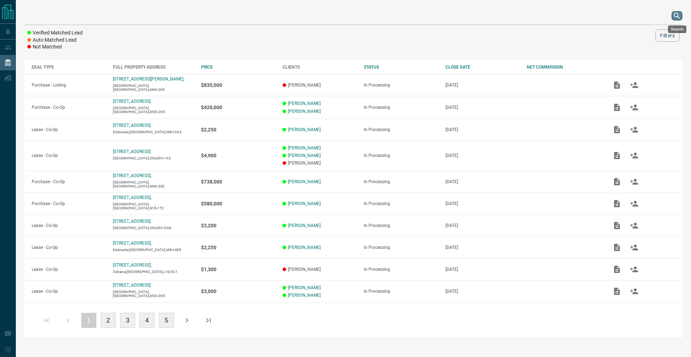
click at [672, 14] on button "search button" at bounding box center [677, 15] width 11 height 9
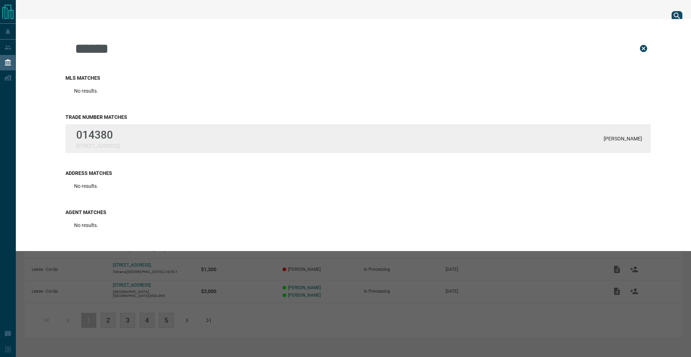
click at [591, 136] on div "014380 [STREET_ADDRESS] Deutsch" at bounding box center [357, 138] width 585 height 29
click at [591, 136] on td at bounding box center [560, 130] width 81 height 22
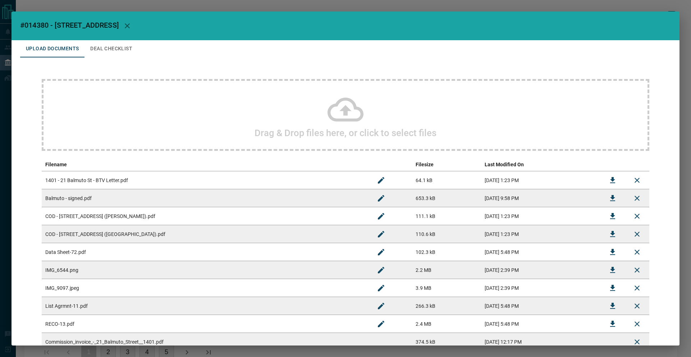
scroll to position [52, 0]
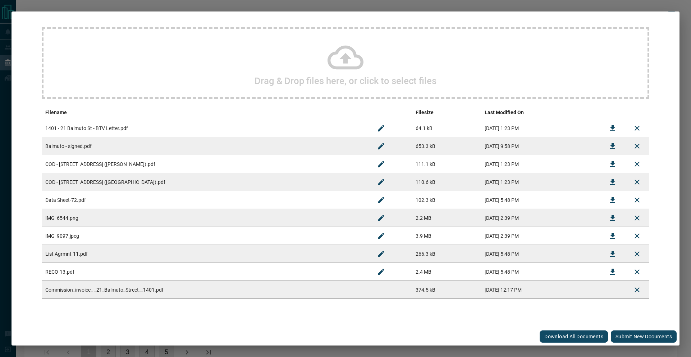
click at [631, 332] on button "Submit new documents" at bounding box center [644, 337] width 66 height 12
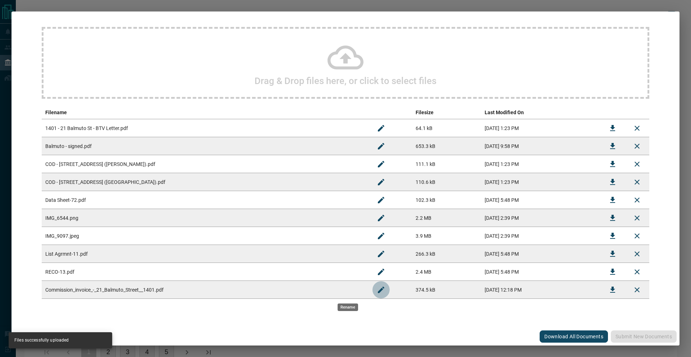
click at [377, 293] on icon "Rename" at bounding box center [381, 290] width 9 height 9
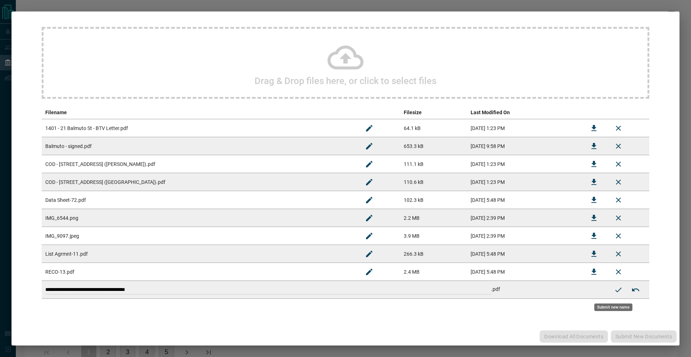
click at [142, 251] on tbody "**********" at bounding box center [346, 209] width 608 height 180
type input "**********"
click at [615, 292] on icon "Submit new name" at bounding box center [618, 290] width 9 height 9
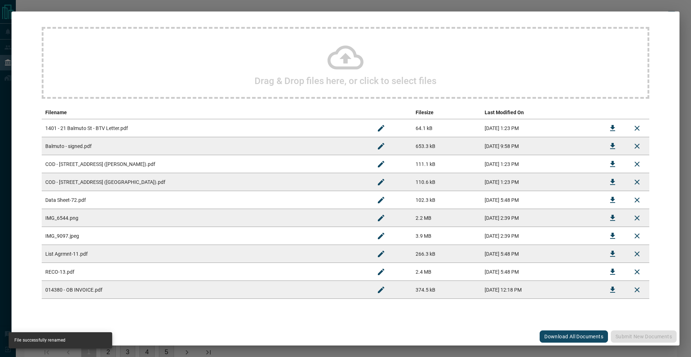
scroll to position [0, 0]
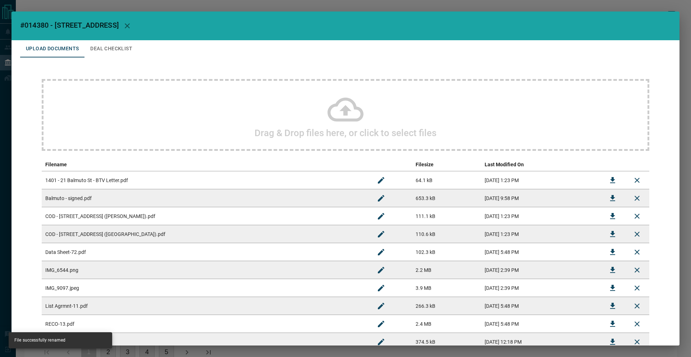
click at [599, 11] on div "#014380 - [GEOGRAPHIC_DATA],1401 Upload Documents Deal Checklist Drag & Drop fi…" at bounding box center [345, 178] width 691 height 357
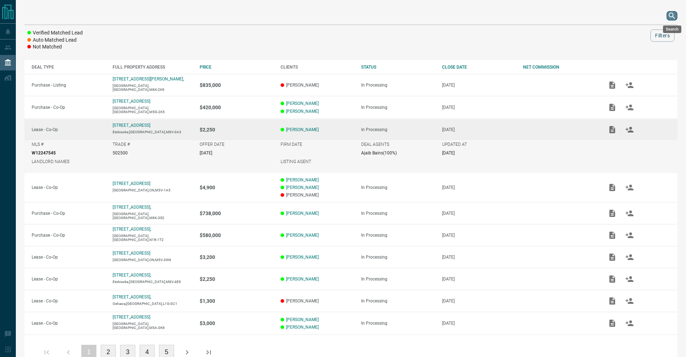
click at [674, 17] on icon "search button" at bounding box center [671, 16] width 9 height 9
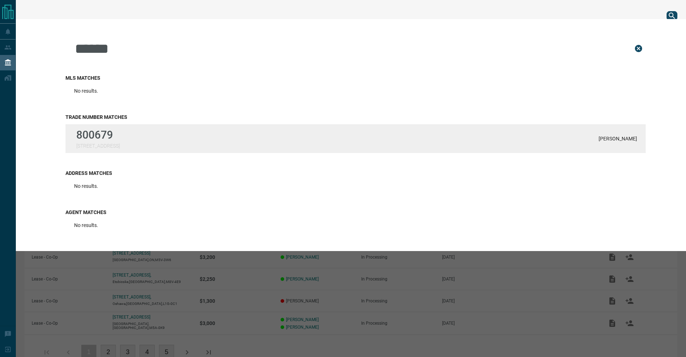
type input "******"
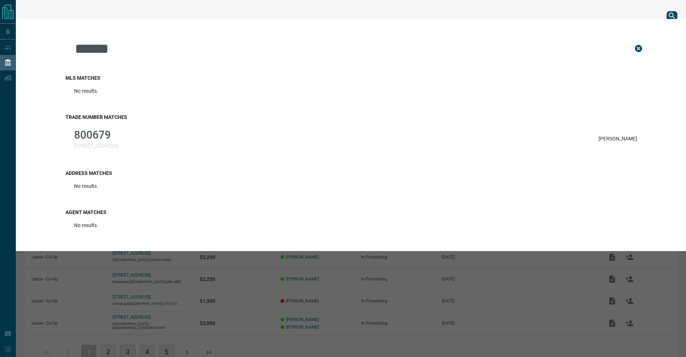
click at [402, 137] on div "800679 [STREET_ADDRESS][PERSON_NAME]" at bounding box center [355, 138] width 580 height 29
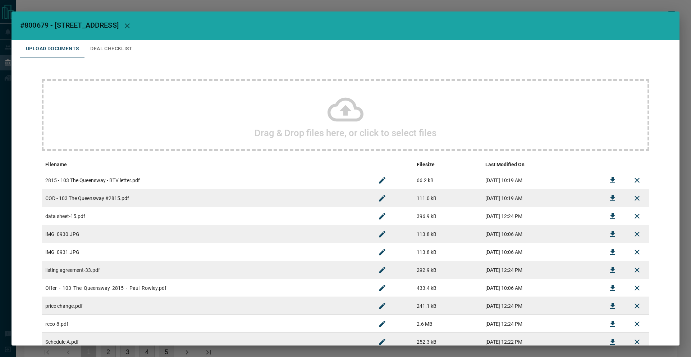
scroll to position [70, 0]
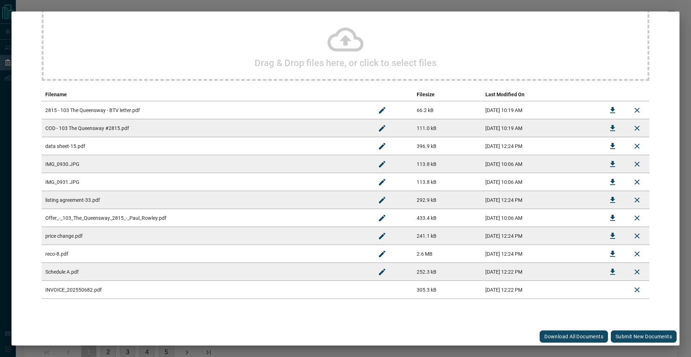
click at [616, 337] on button "Submit new documents" at bounding box center [644, 337] width 66 height 12
drag, startPoint x: 680, startPoint y: 221, endPoint x: 601, endPoint y: 334, distance: 137.9
click at [616, 337] on div "Download All Documents Submit new documents" at bounding box center [346, 337] width 668 height 18
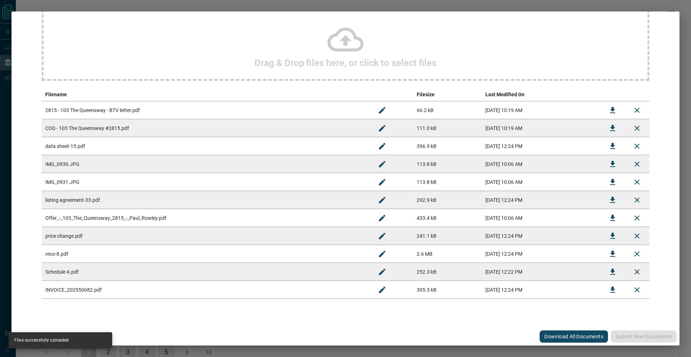
click at [378, 294] on icon "Rename" at bounding box center [382, 290] width 9 height 9
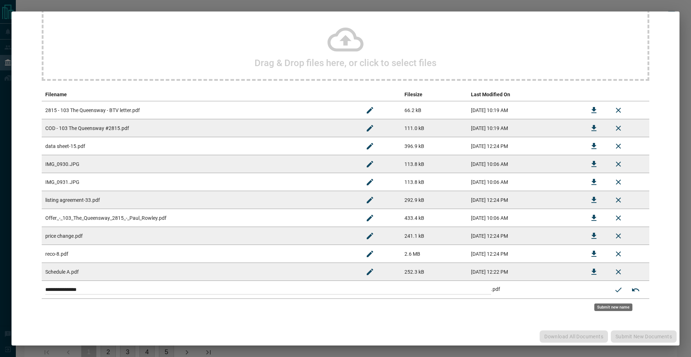
drag, startPoint x: 346, startPoint y: 294, endPoint x: 191, endPoint y: 278, distance: 155.4
click at [246, 287] on input "**********" at bounding box center [268, 289] width 446 height 9
paste input
type input "**********"
click at [610, 295] on button "Submit new name" at bounding box center [618, 290] width 17 height 17
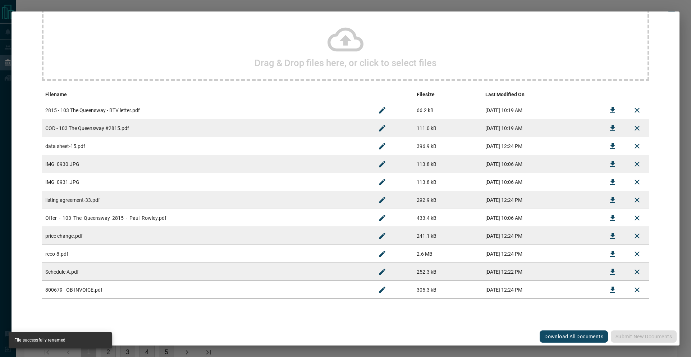
scroll to position [0, 0]
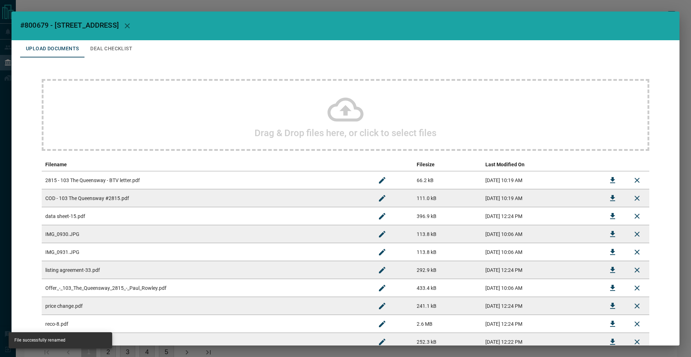
click at [112, 41] on button "Deal Checklist" at bounding box center [111, 48] width 54 height 17
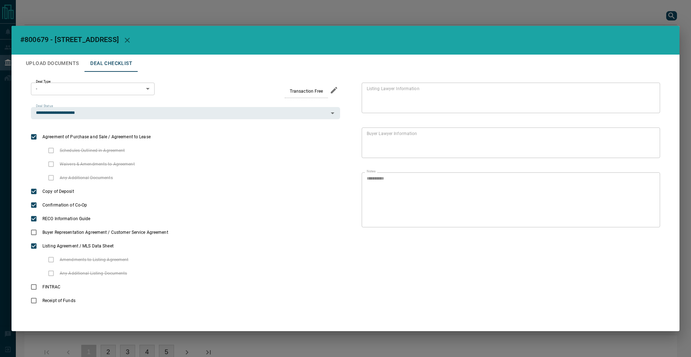
click at [73, 65] on button "Upload Documents" at bounding box center [52, 63] width 64 height 17
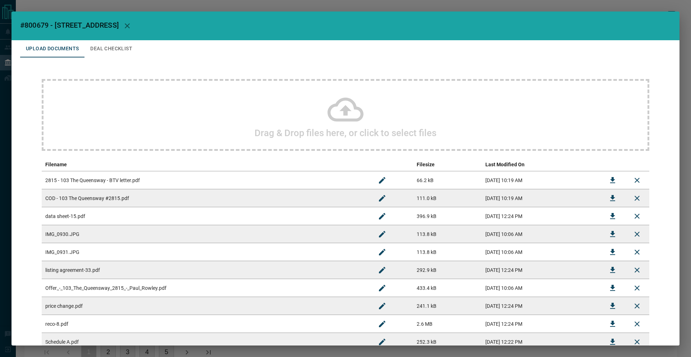
click at [191, 130] on div "Drag & Drop files here, or click to select files" at bounding box center [346, 115] width 608 height 72
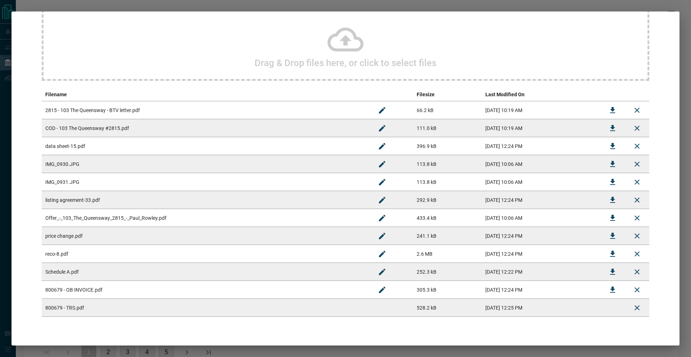
scroll to position [88, 0]
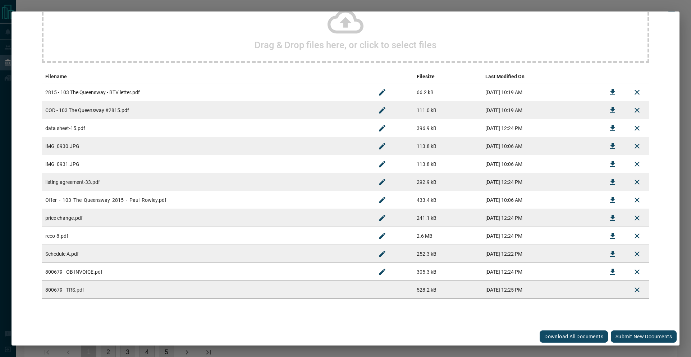
click at [619, 338] on button "Submit new documents" at bounding box center [644, 337] width 66 height 12
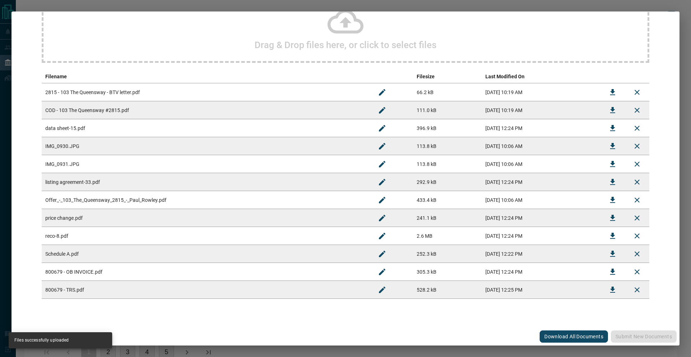
drag, startPoint x: 149, startPoint y: 6, endPoint x: 142, endPoint y: 0, distance: 8.7
click at [149, 6] on div "#800679 - 103 The Queensway,2815 Upload Documents Deal Checklist Drag & Drop fi…" at bounding box center [345, 178] width 691 height 357
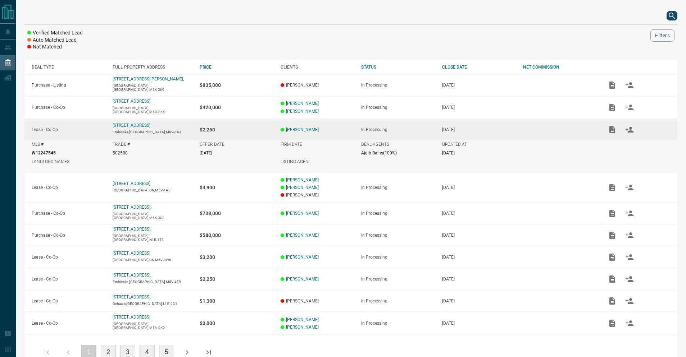
click at [672, 17] on icon "search button" at bounding box center [671, 16] width 9 height 9
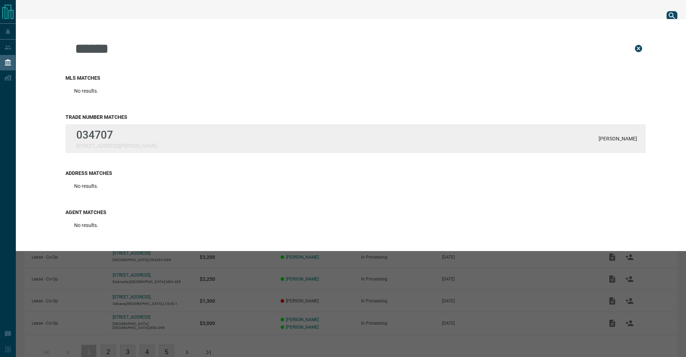
type input "******"
click at [214, 143] on div "034707 [STREET_ADDRESS][PERSON_NAME] [PERSON_NAME]" at bounding box center [355, 138] width 580 height 29
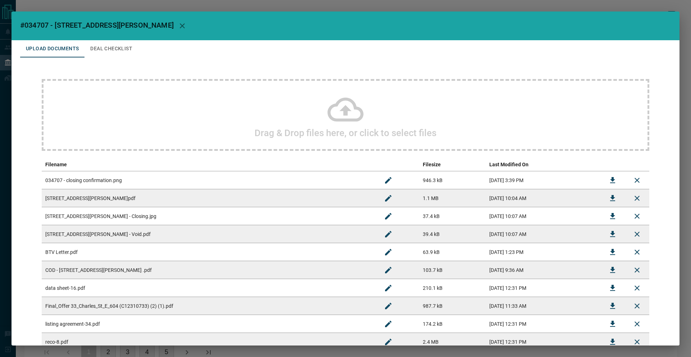
click at [344, 110] on icon at bounding box center [346, 110] width 36 height 24
click at [267, 112] on div "Drag & Drop files here, or click to select files" at bounding box center [346, 115] width 608 height 72
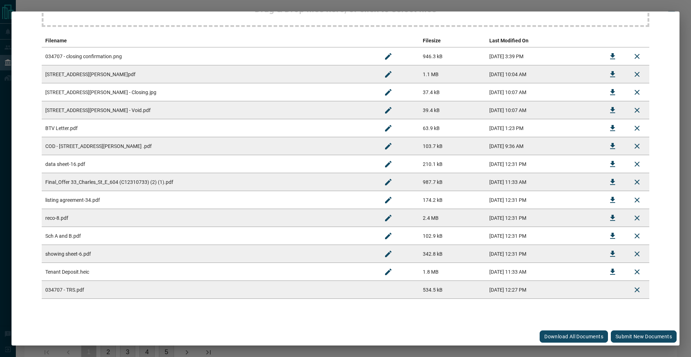
click at [636, 335] on button "Submit new documents" at bounding box center [644, 337] width 66 height 12
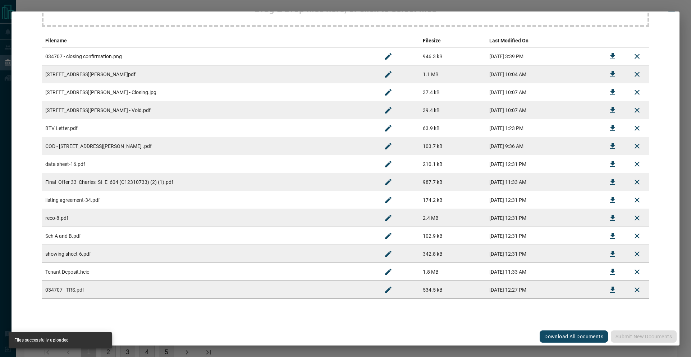
scroll to position [0, 0]
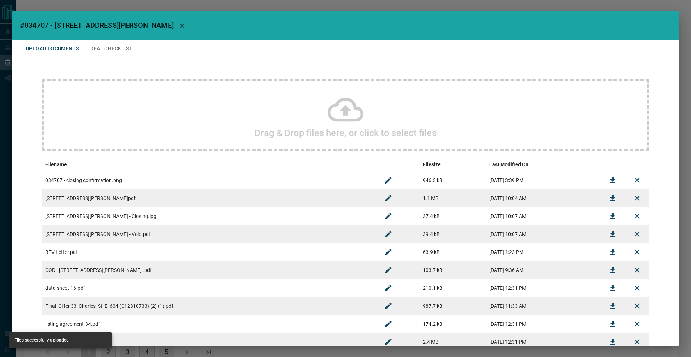
click at [128, 52] on button "Deal Checklist" at bounding box center [111, 48] width 54 height 17
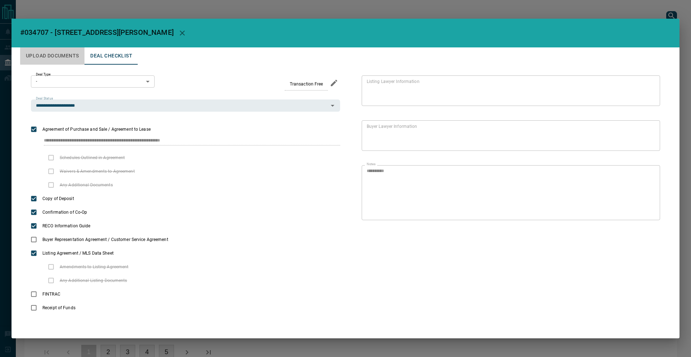
click at [61, 53] on button "Upload Documents" at bounding box center [52, 55] width 64 height 17
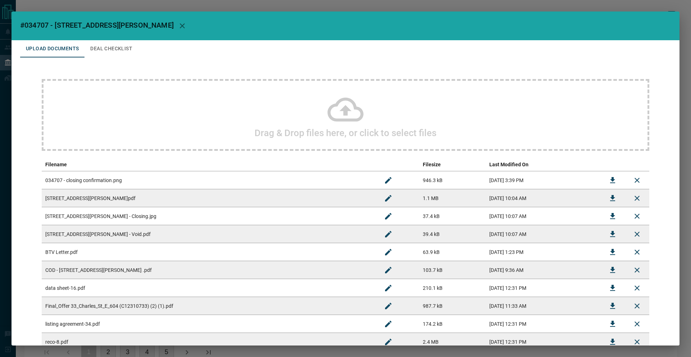
scroll to position [142, 0]
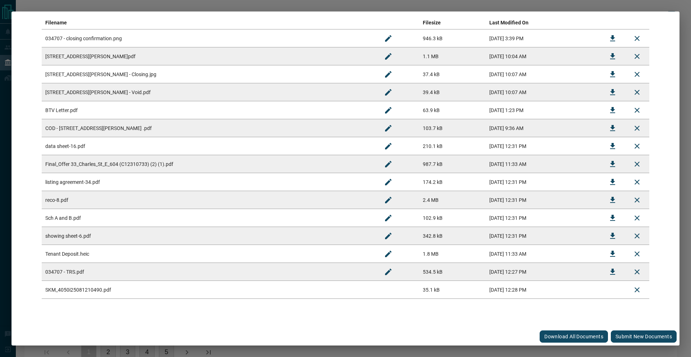
click at [639, 338] on button "Submit new documents" at bounding box center [644, 337] width 66 height 12
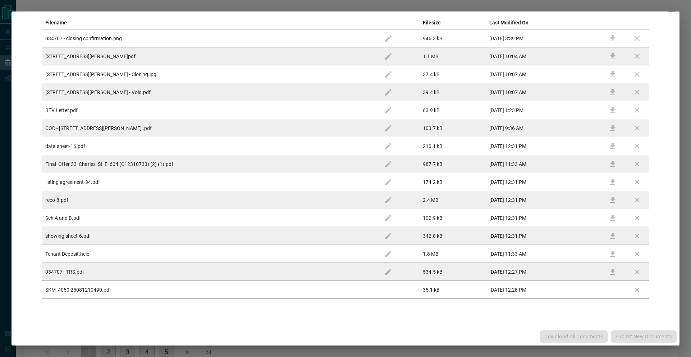
drag, startPoint x: 639, startPoint y: 338, endPoint x: 595, endPoint y: 318, distance: 47.6
click at [639, 337] on div "Download All Documents Submit new documents" at bounding box center [346, 337] width 668 height 18
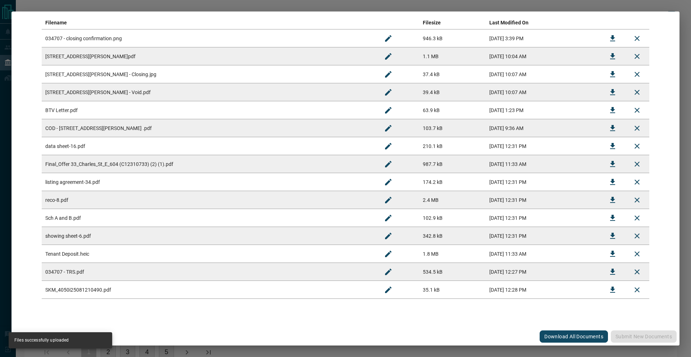
click at [384, 292] on icon "Rename" at bounding box center [388, 290] width 9 height 9
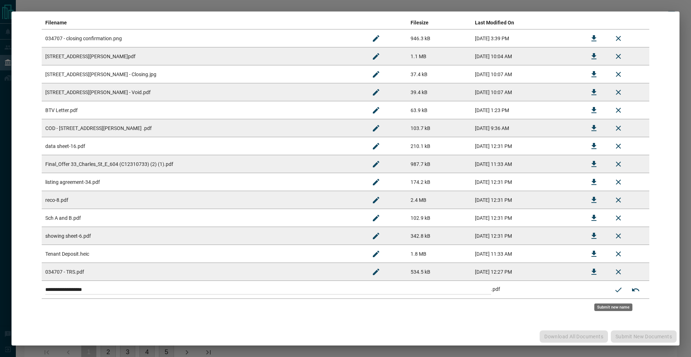
drag, startPoint x: 366, startPoint y: 295, endPoint x: 132, endPoint y: 265, distance: 235.5
click at [141, 266] on tbody "**********" at bounding box center [346, 164] width 608 height 270
paste input
type input "**********"
drag, startPoint x: 610, startPoint y: 291, endPoint x: 635, endPoint y: 300, distance: 26.5
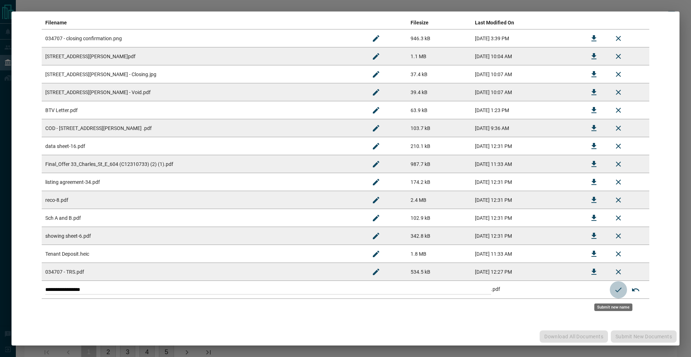
click at [614, 291] on icon "Submit new name" at bounding box center [618, 290] width 9 height 9
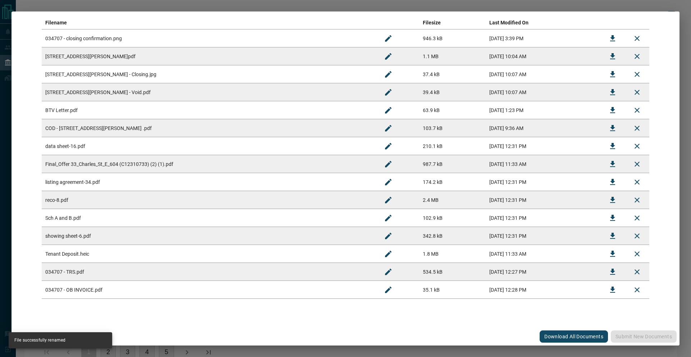
click at [629, 8] on div "#034707 - 33 [PERSON_NAME] E,604 Upload Documents Deal Checklist Drag & Drop fi…" at bounding box center [345, 178] width 691 height 357
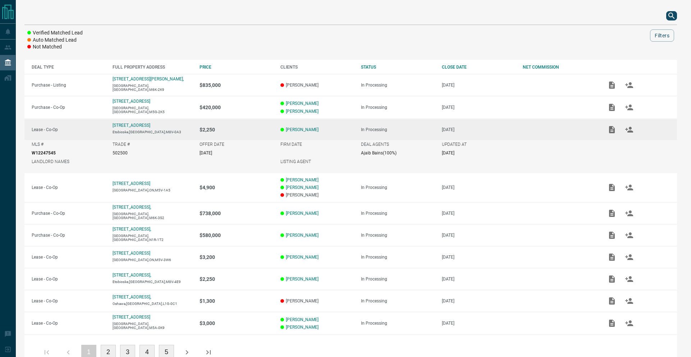
scroll to position [0, 0]
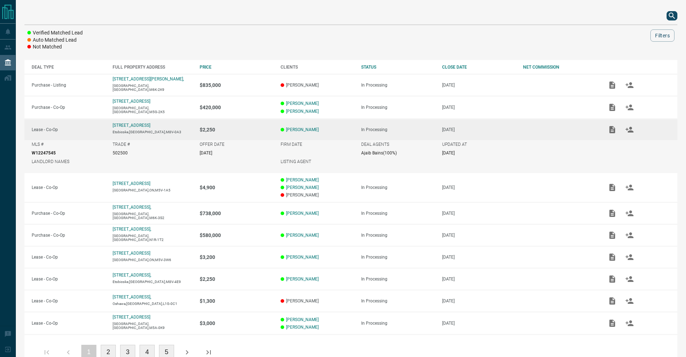
click at [677, 17] on div "Verified Matched Lead Auto Matched Lead Not Matched Filters DEAL TYPE FULL PROP…" at bounding box center [351, 188] width 670 height 377
click at [674, 17] on icon "search button" at bounding box center [671, 16] width 9 height 9
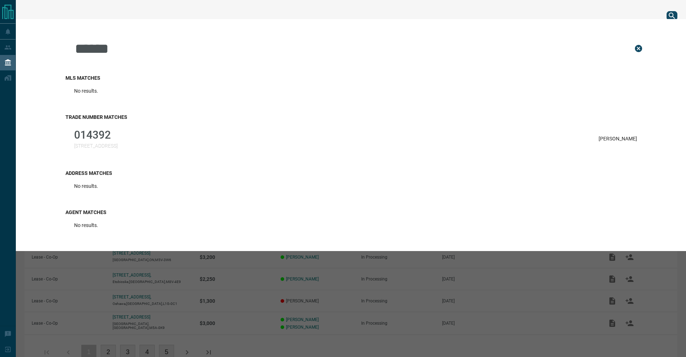
type input "******"
click at [356, 153] on div "Trade Number Matches 014392 [STREET_ADDRESS][PERSON_NAME]" at bounding box center [355, 134] width 580 height 56
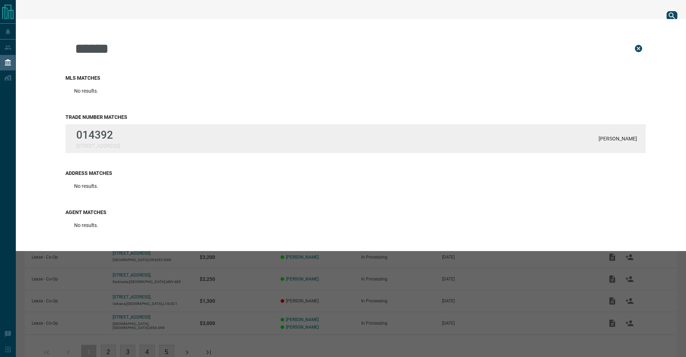
click at [357, 135] on div "014392 [STREET_ADDRESS][PERSON_NAME]" at bounding box center [355, 138] width 580 height 29
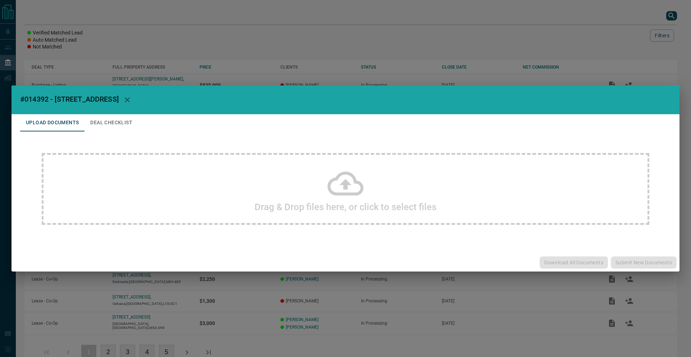
click at [117, 48] on div "#014392 - [STREET_ADDRESS] Upload Documents Deal Checklist Drag & Drop files he…" at bounding box center [345, 178] width 691 height 357
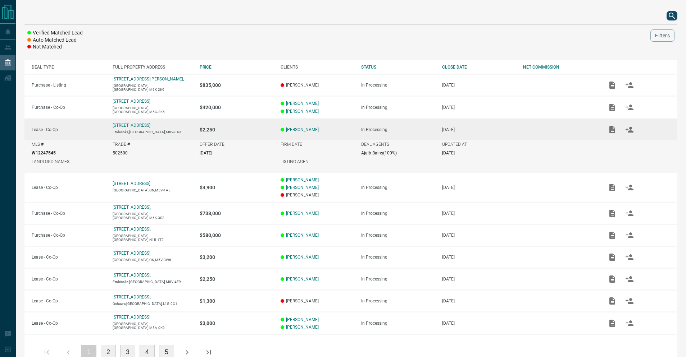
click at [669, 25] on div "Verified Matched Lead Auto Matched Lead Not Matched Filters" at bounding box center [350, 29] width 653 height 44
click at [669, 21] on div at bounding box center [350, 15] width 653 height 17
click at [669, 17] on icon "search button" at bounding box center [671, 16] width 9 height 9
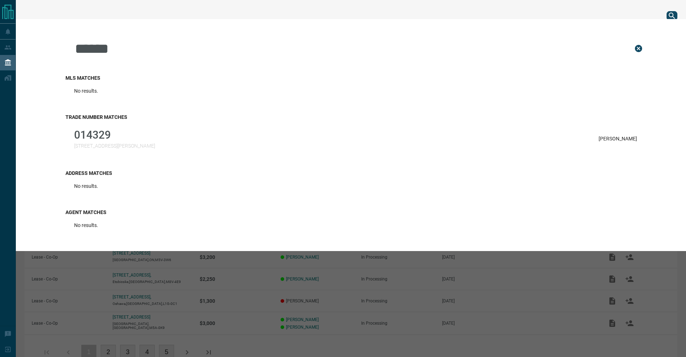
type input "******"
click at [104, 155] on div "Trade Number Matches 014329 [STREET_ADDRESS][PERSON_NAME] [PERSON_NAME]" at bounding box center [355, 134] width 580 height 56
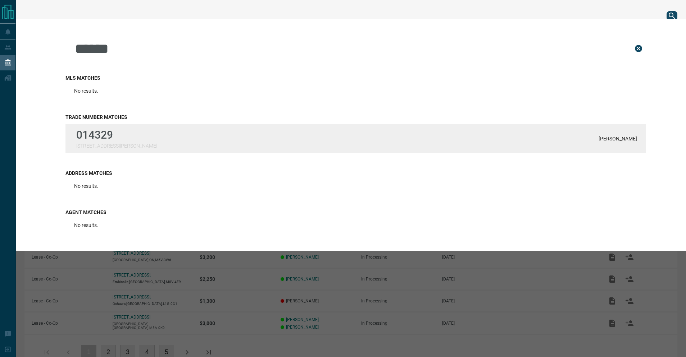
click at [139, 143] on div "014329 [STREET_ADDRESS][PERSON_NAME] Deutsch" at bounding box center [355, 138] width 580 height 29
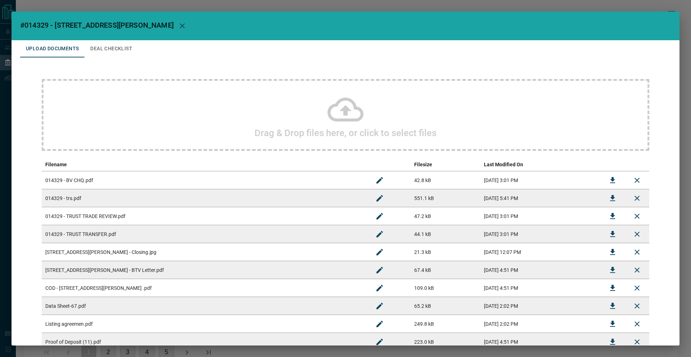
scroll to position [106, 0]
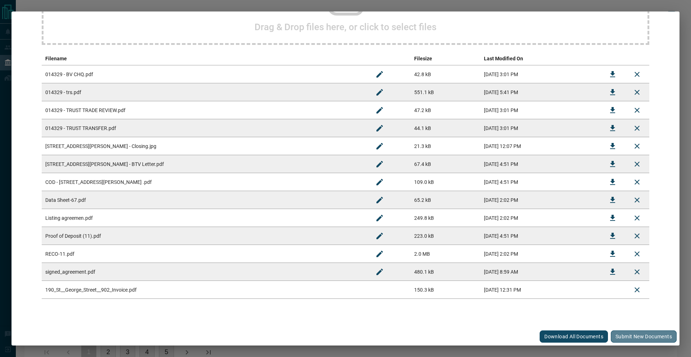
drag, startPoint x: 637, startPoint y: 335, endPoint x: 484, endPoint y: 269, distance: 166.0
click at [637, 335] on button "Submit new documents" at bounding box center [644, 337] width 66 height 12
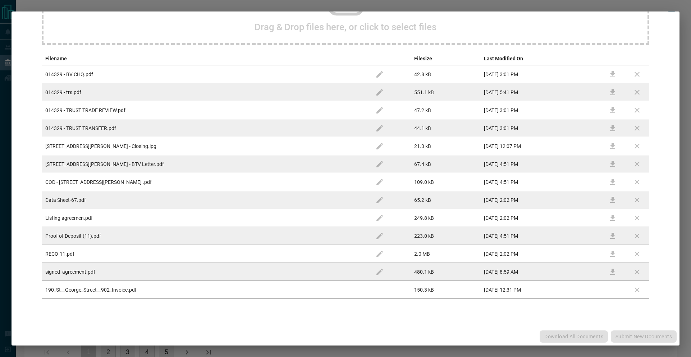
scroll to position [0, 0]
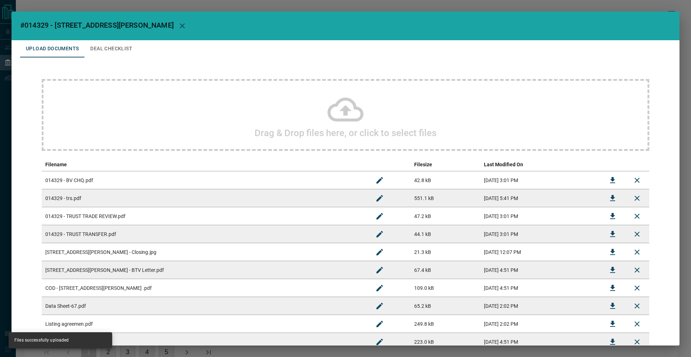
click at [46, 27] on span "#014329 - [STREET_ADDRESS][PERSON_NAME]" at bounding box center [97, 25] width 154 height 9
drag, startPoint x: 49, startPoint y: 25, endPoint x: 25, endPoint y: 26, distance: 23.4
click at [25, 26] on span "#014329 - [STREET_ADDRESS][PERSON_NAME]" at bounding box center [97, 25] width 154 height 9
copy span "014329"
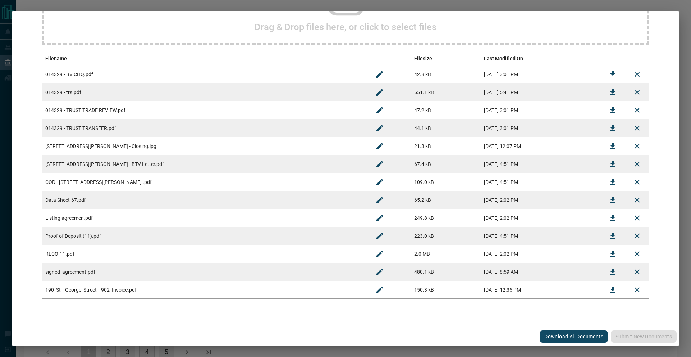
click at [375, 288] on icon "Rename" at bounding box center [379, 290] width 9 height 9
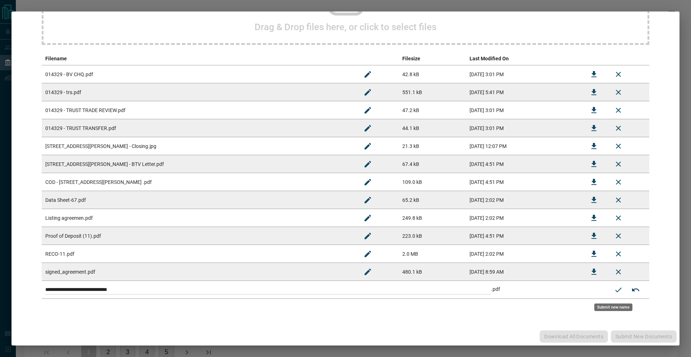
drag, startPoint x: 321, startPoint y: 293, endPoint x: 100, endPoint y: 265, distance: 223.3
click at [62, 275] on tbody "**********" at bounding box center [346, 182] width 608 height 234
paste input
type input "**********"
click at [610, 290] on button "Submit new name" at bounding box center [618, 290] width 17 height 17
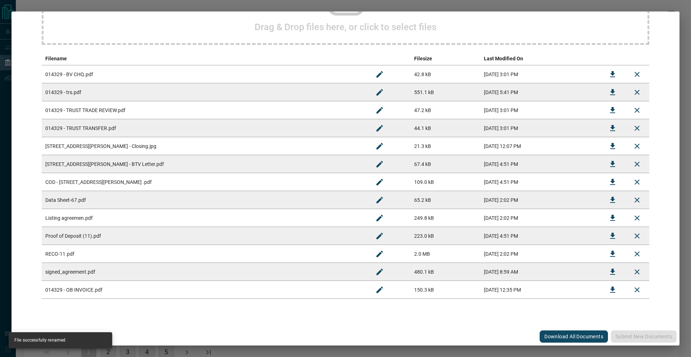
scroll to position [0, 0]
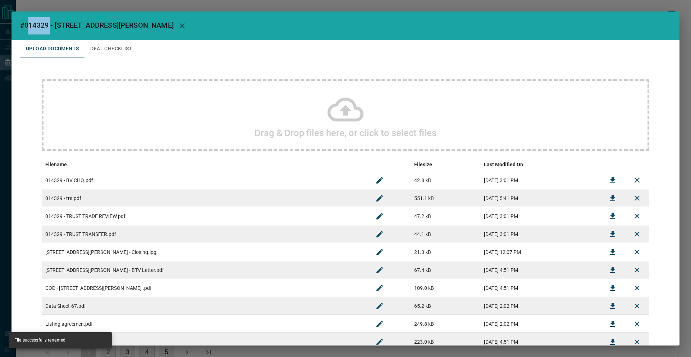
drag, startPoint x: 51, startPoint y: 24, endPoint x: 29, endPoint y: 25, distance: 22.0
click at [29, 25] on span "#014329 - [STREET_ADDRESS][PERSON_NAME]" at bounding box center [97, 25] width 154 height 9
click at [23, 27] on span "#014329 - [STREET_ADDRESS][PERSON_NAME]" at bounding box center [97, 25] width 154 height 9
drag, startPoint x: 24, startPoint y: 26, endPoint x: 50, endPoint y: 25, distance: 25.2
click at [50, 25] on span "#014329 - [STREET_ADDRESS][PERSON_NAME]" at bounding box center [97, 25] width 154 height 9
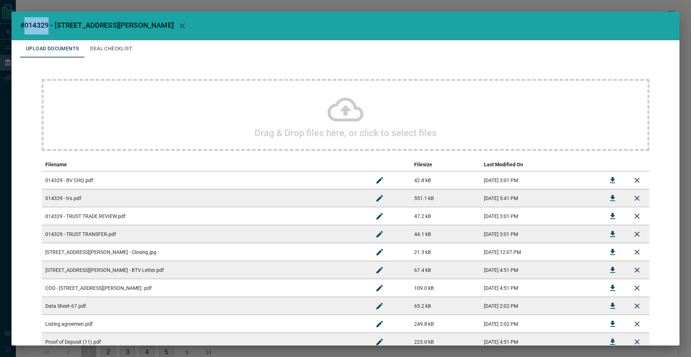
copy span "014329"
click at [401, 115] on div "Drag & Drop files here, or click to select files" at bounding box center [346, 115] width 608 height 72
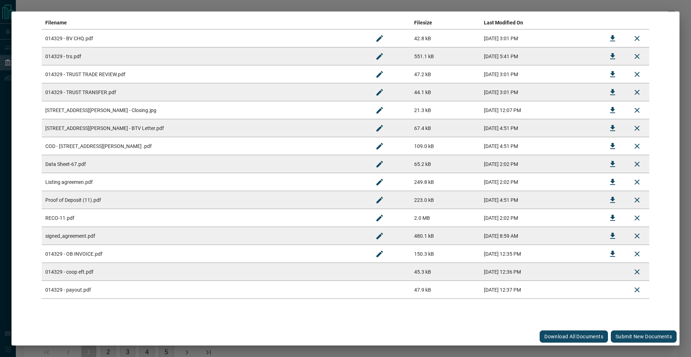
click at [644, 343] on div "Download All Documents Submit new documents" at bounding box center [346, 337] width 668 height 18
click at [631, 336] on button "Submit new documents" at bounding box center [644, 337] width 66 height 12
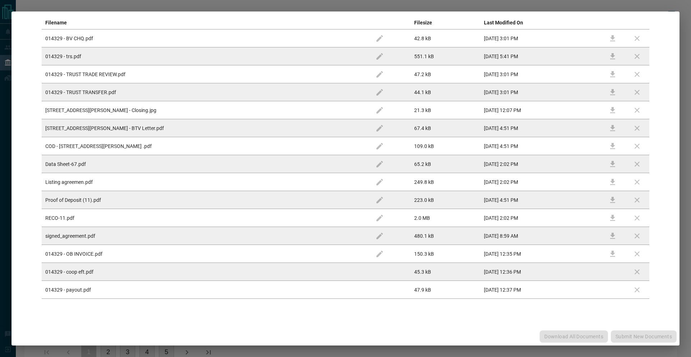
scroll to position [0, 0]
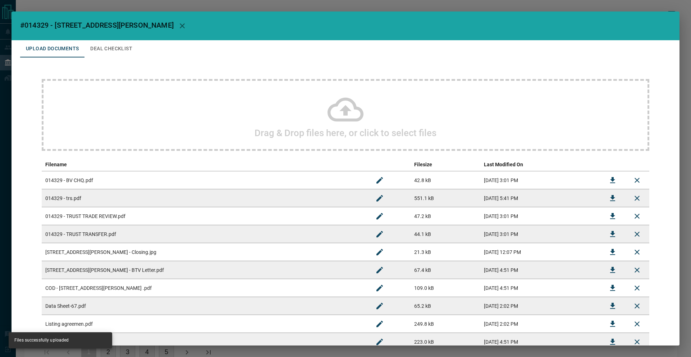
click at [127, 46] on button "Deal Checklist" at bounding box center [111, 48] width 54 height 17
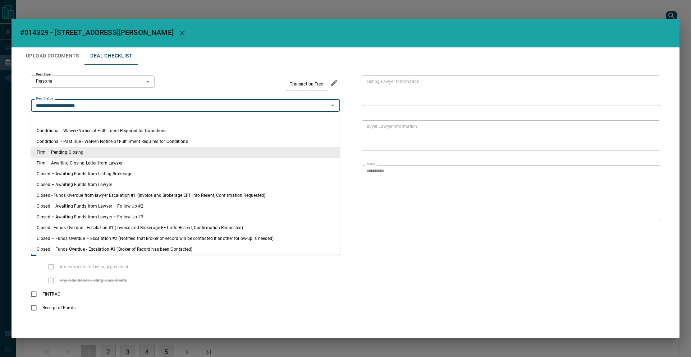
click at [120, 106] on input "**********" at bounding box center [179, 106] width 293 height 8
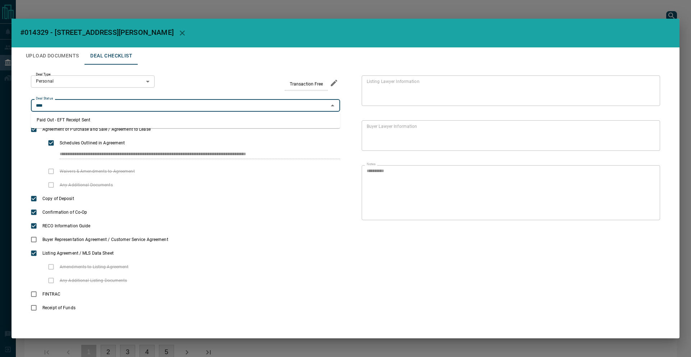
type input "**********"
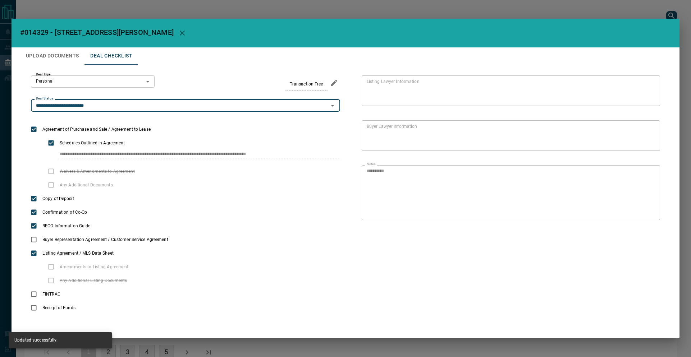
click at [35, 50] on button "Upload Documents" at bounding box center [52, 55] width 64 height 17
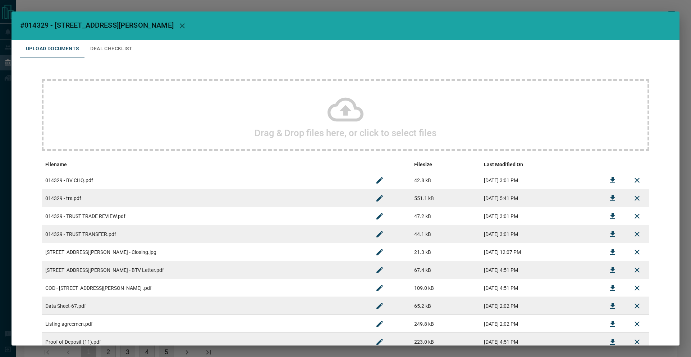
scroll to position [142, 0]
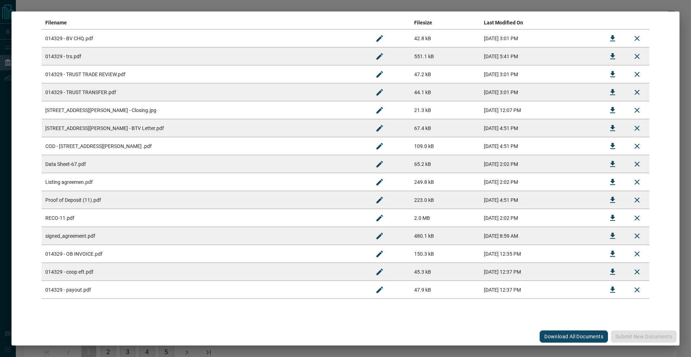
click at [447, 9] on div "#014329 - [STREET_ADDRESS][PERSON_NAME] Upload Documents Deal Checklist Drag & …" at bounding box center [345, 178] width 691 height 357
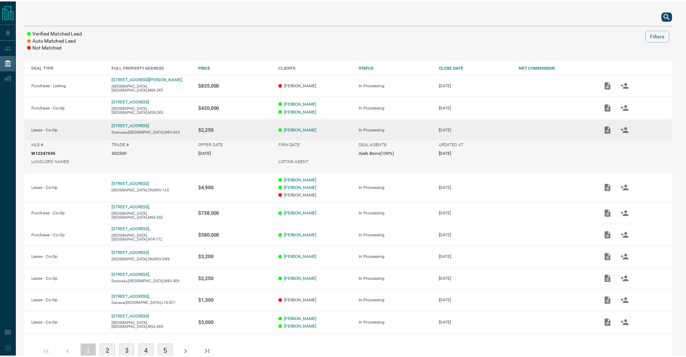
scroll to position [0, 0]
